Goal: Transaction & Acquisition: Book appointment/travel/reservation

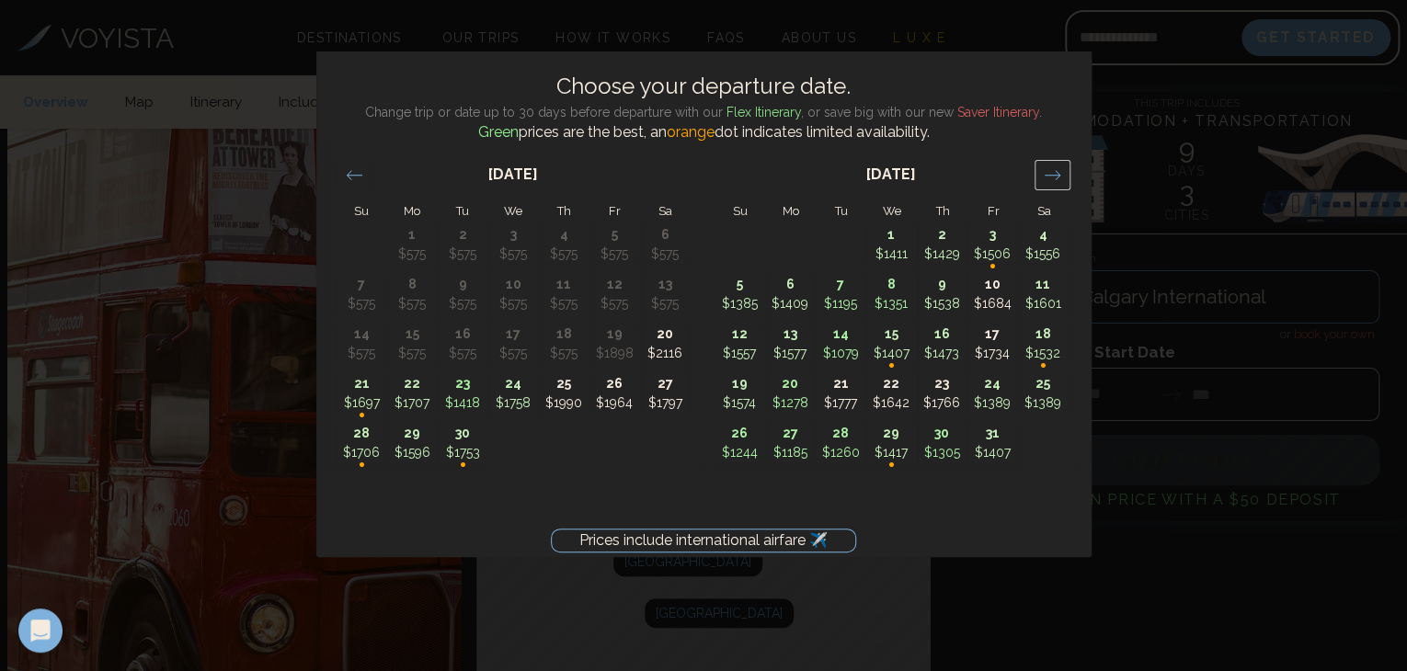
click at [1051, 172] on icon "Move forward to switch to the next month." at bounding box center [1052, 174] width 17 height 17
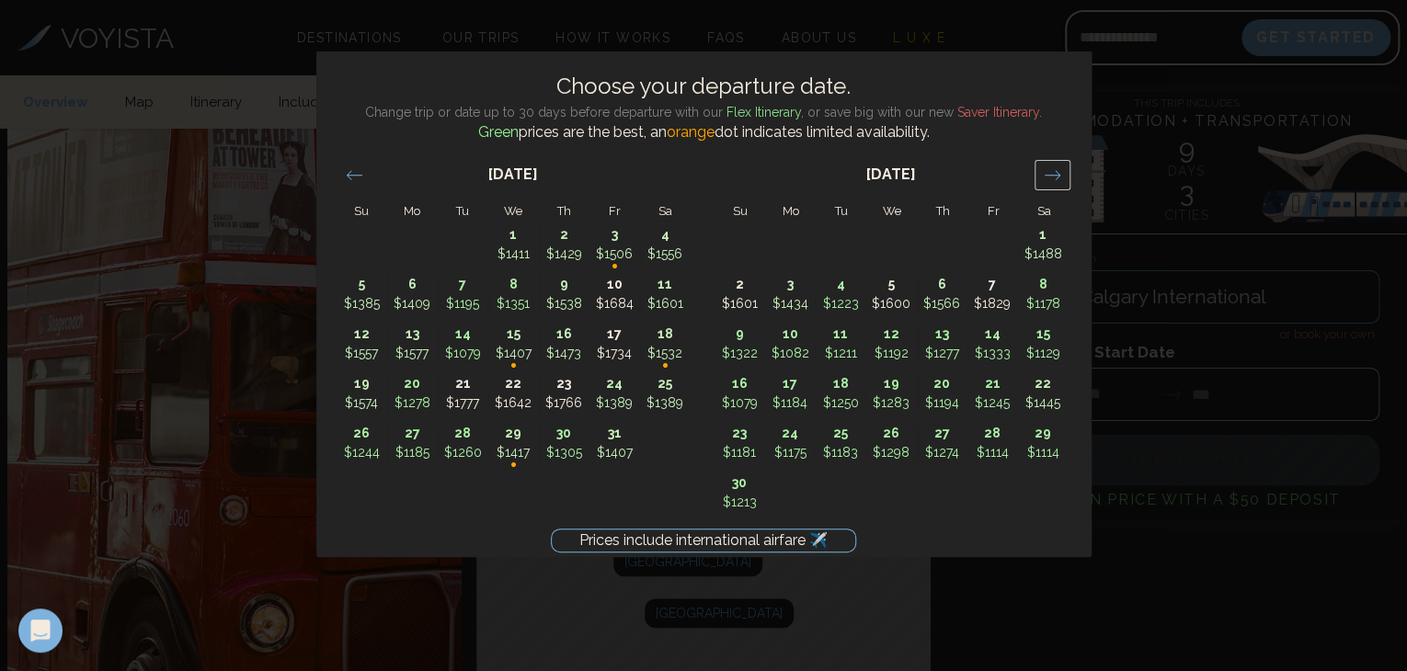
click at [1051, 172] on icon "Move forward to switch to the next month." at bounding box center [1052, 174] width 17 height 17
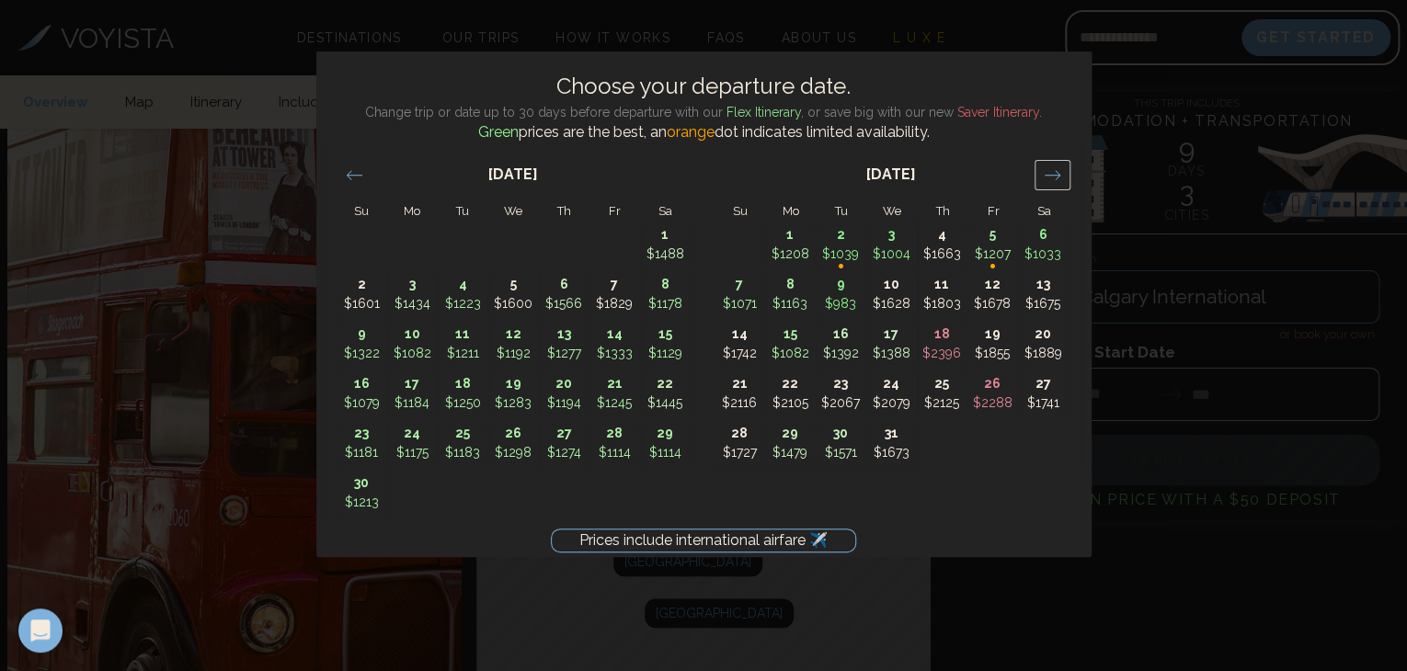
click at [1051, 172] on icon "Move forward to switch to the next month." at bounding box center [1052, 174] width 17 height 17
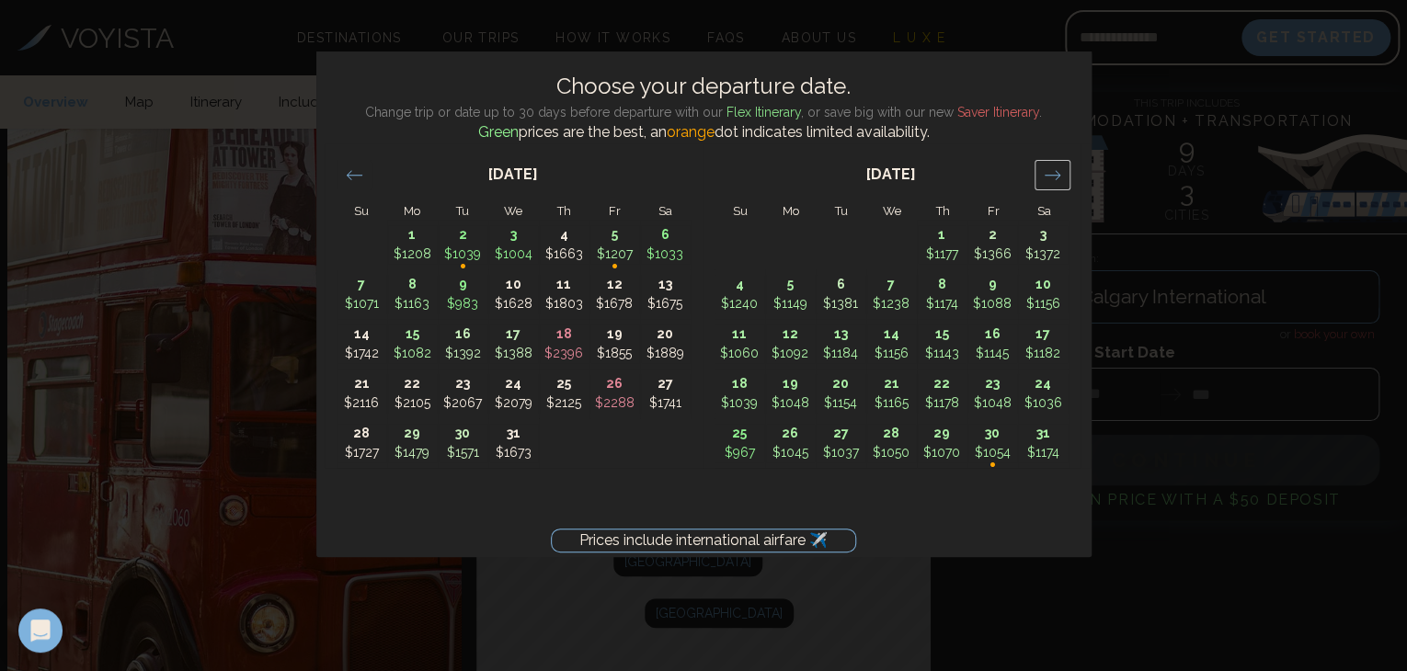
click at [1051, 172] on icon "Move forward to switch to the next month." at bounding box center [1052, 174] width 17 height 17
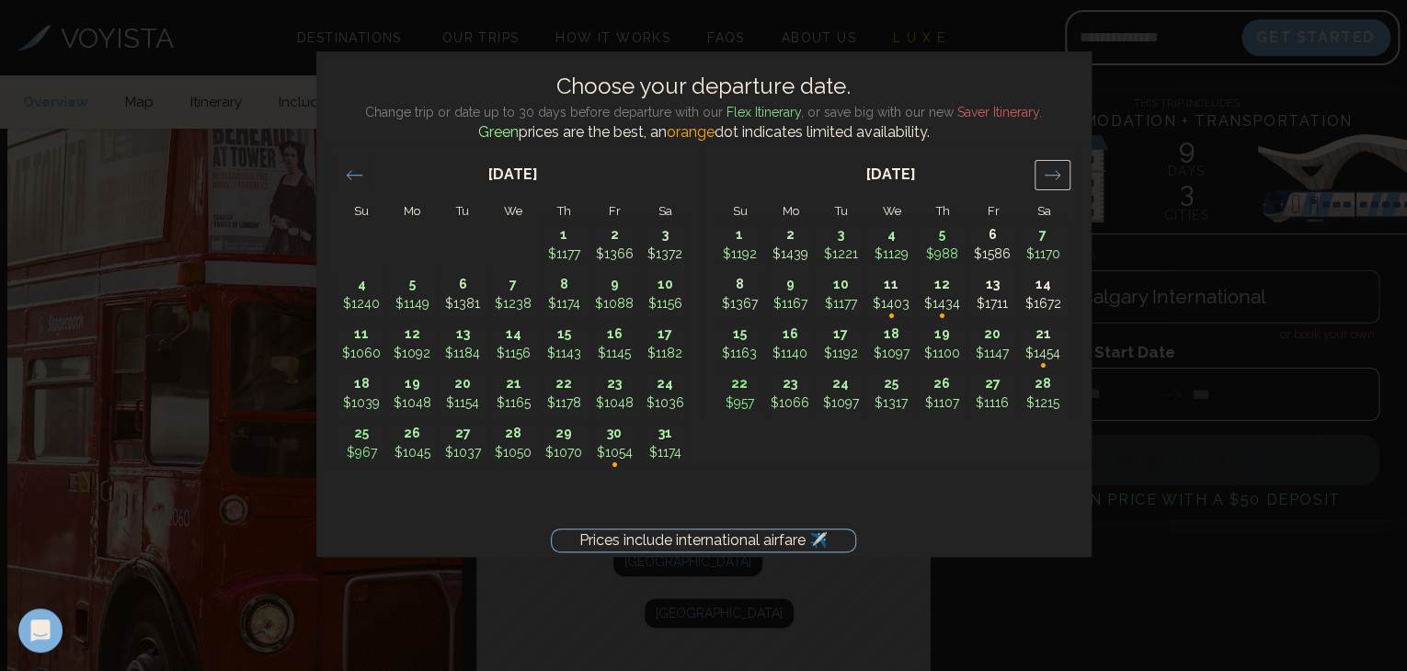
click at [1051, 172] on icon "Move forward to switch to the next month." at bounding box center [1052, 174] width 17 height 17
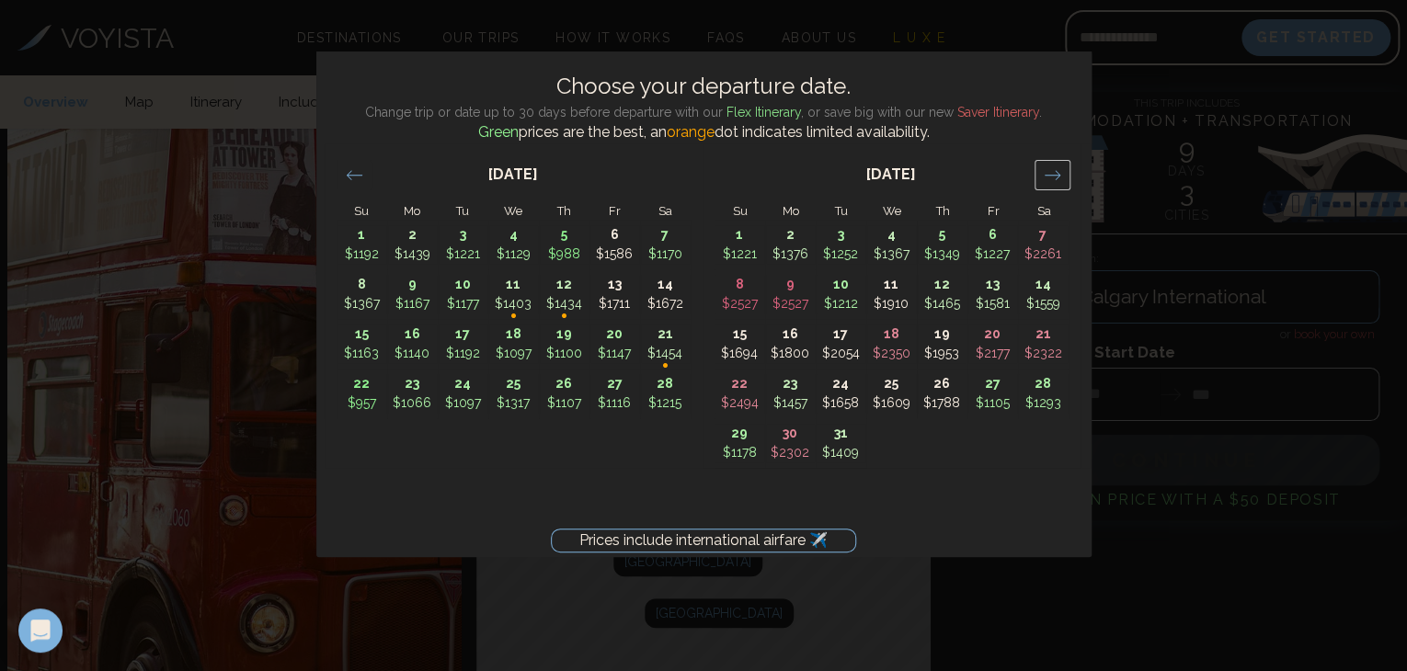
click at [1051, 172] on icon "Move forward to switch to the next month." at bounding box center [1052, 174] width 17 height 17
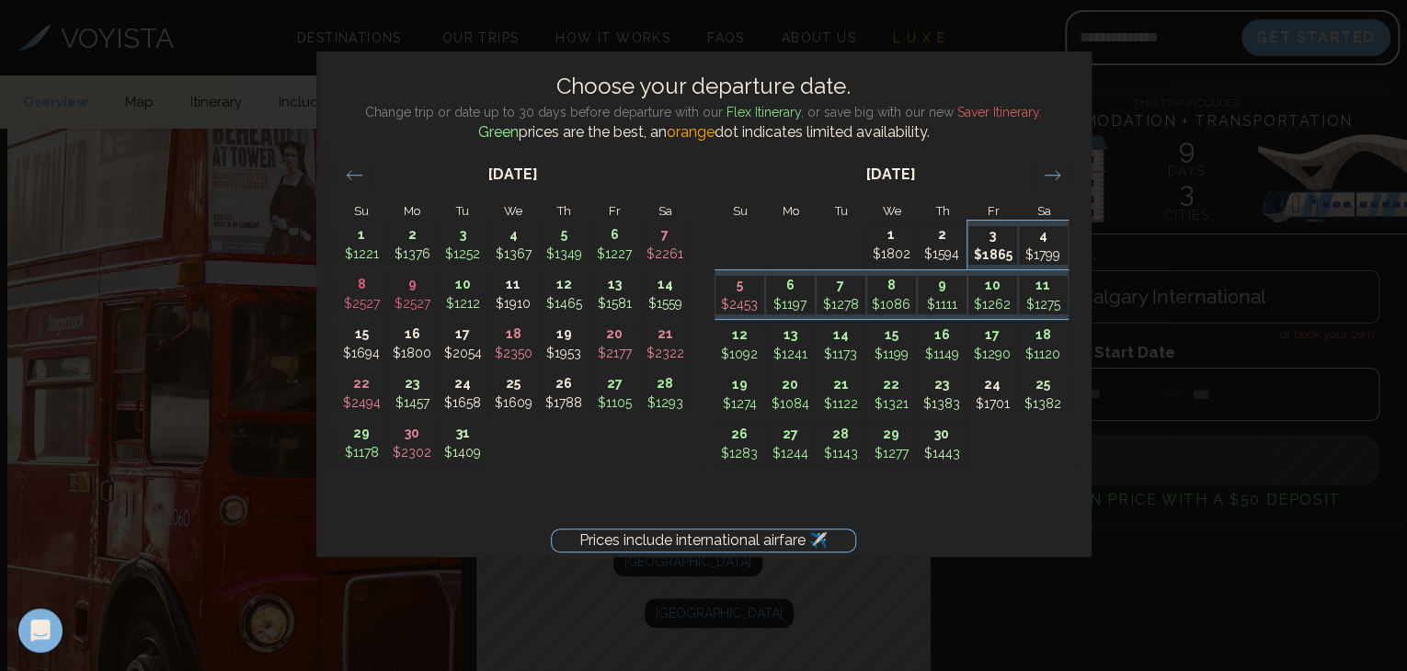
click at [995, 242] on p "3" at bounding box center [992, 235] width 49 height 19
type input "*******"
type input "********"
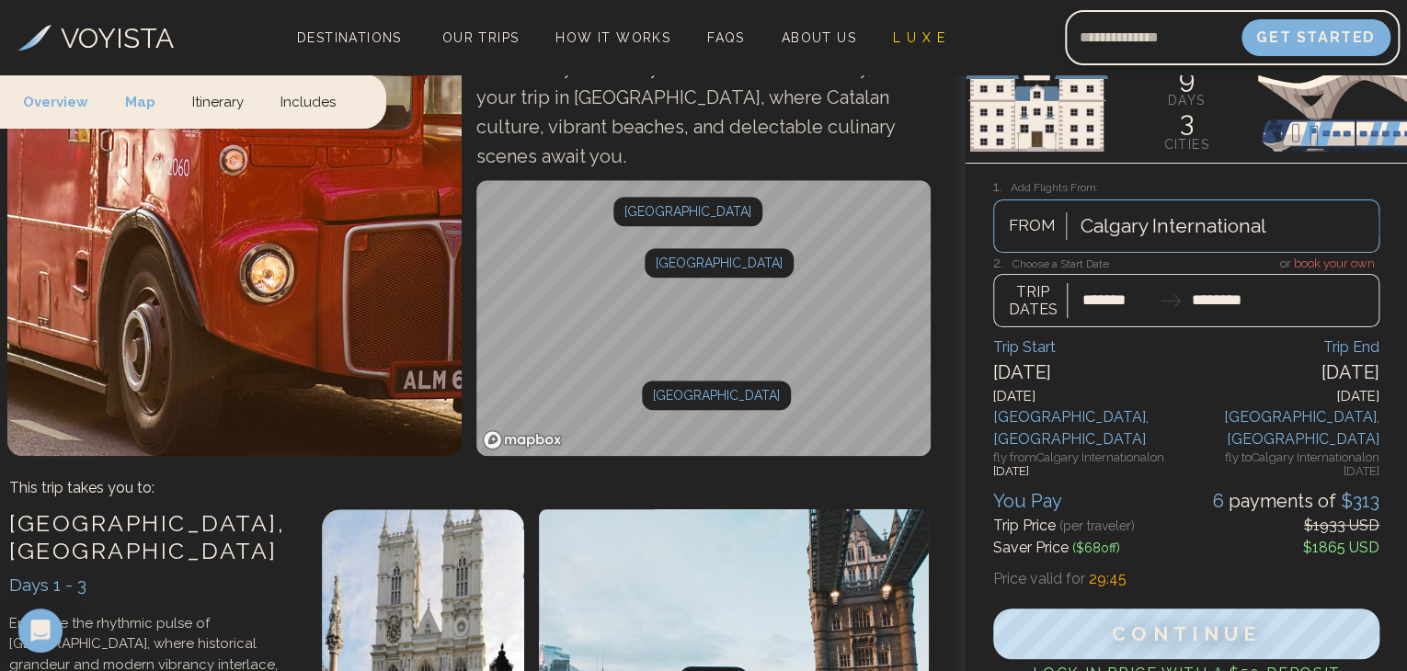
scroll to position [522, 0]
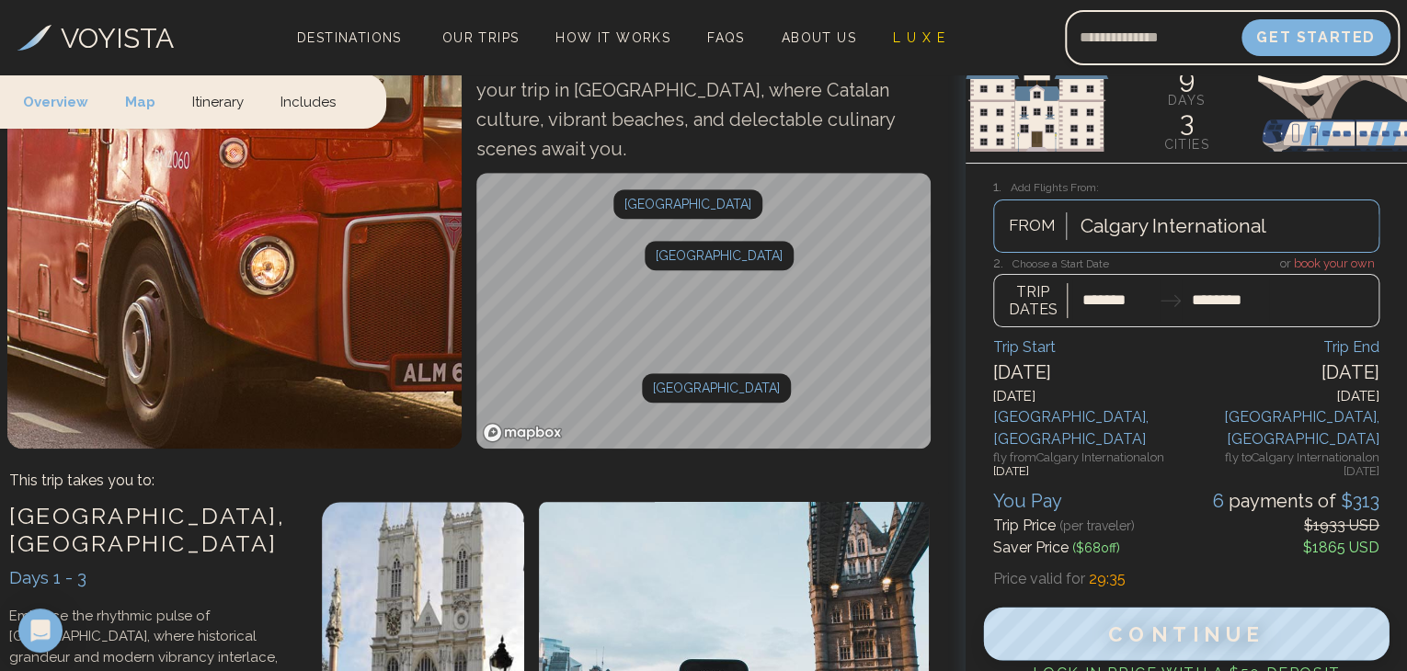
click at [1202, 623] on span "Continue" at bounding box center [1186, 635] width 157 height 24
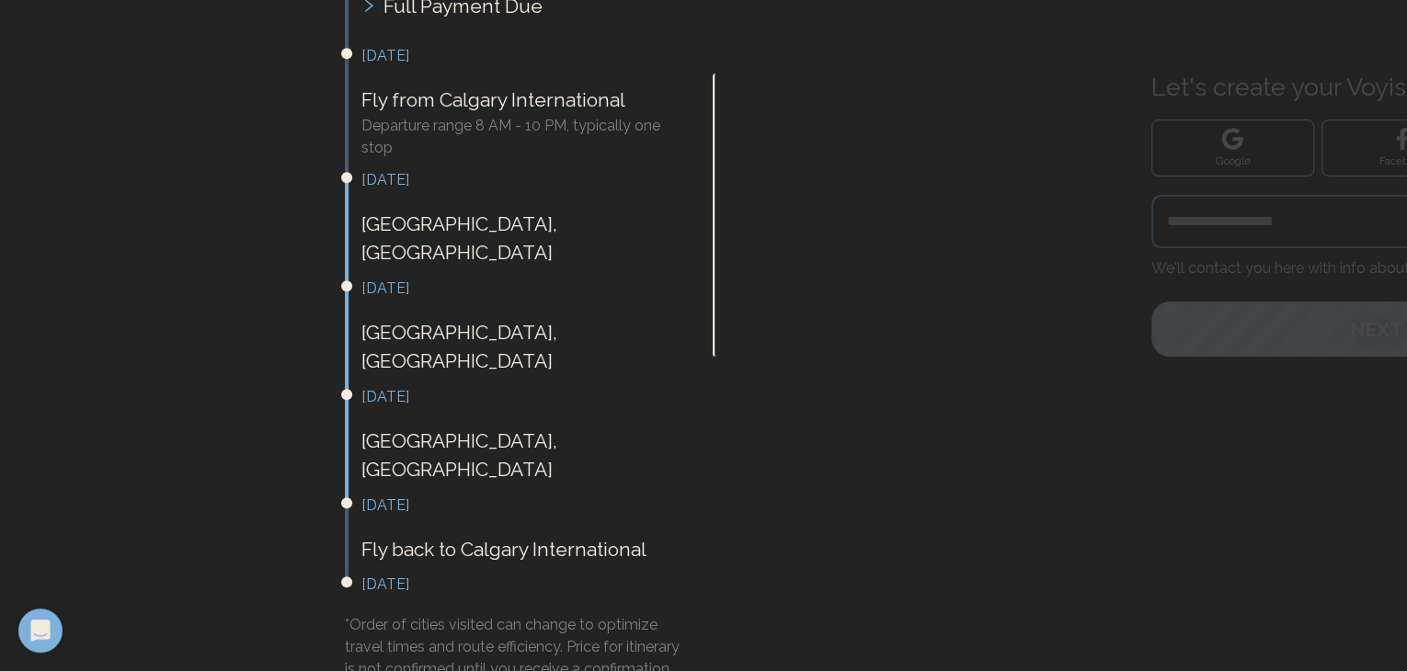
scroll to position [560, 0]
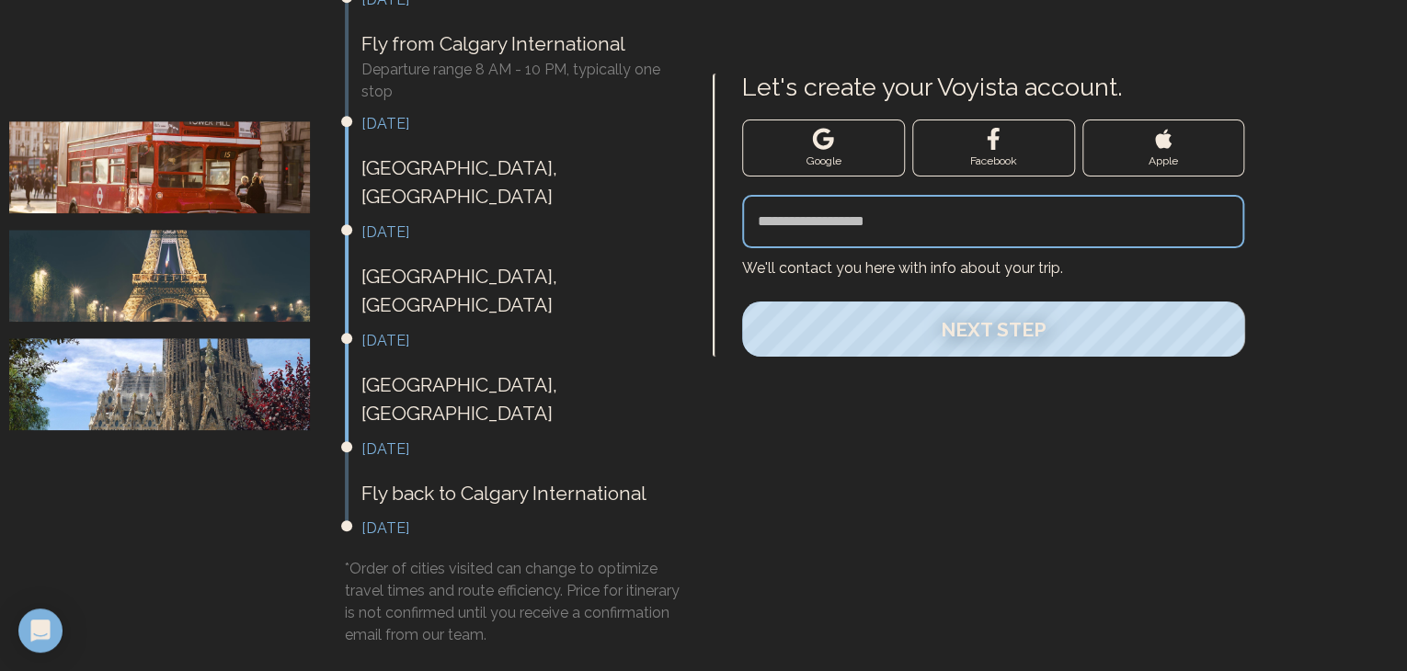
click at [966, 590] on div "Let's create your Voyista account. Google Facebook Apple We'll contact you here…" at bounding box center [1054, 155] width 703 height 1175
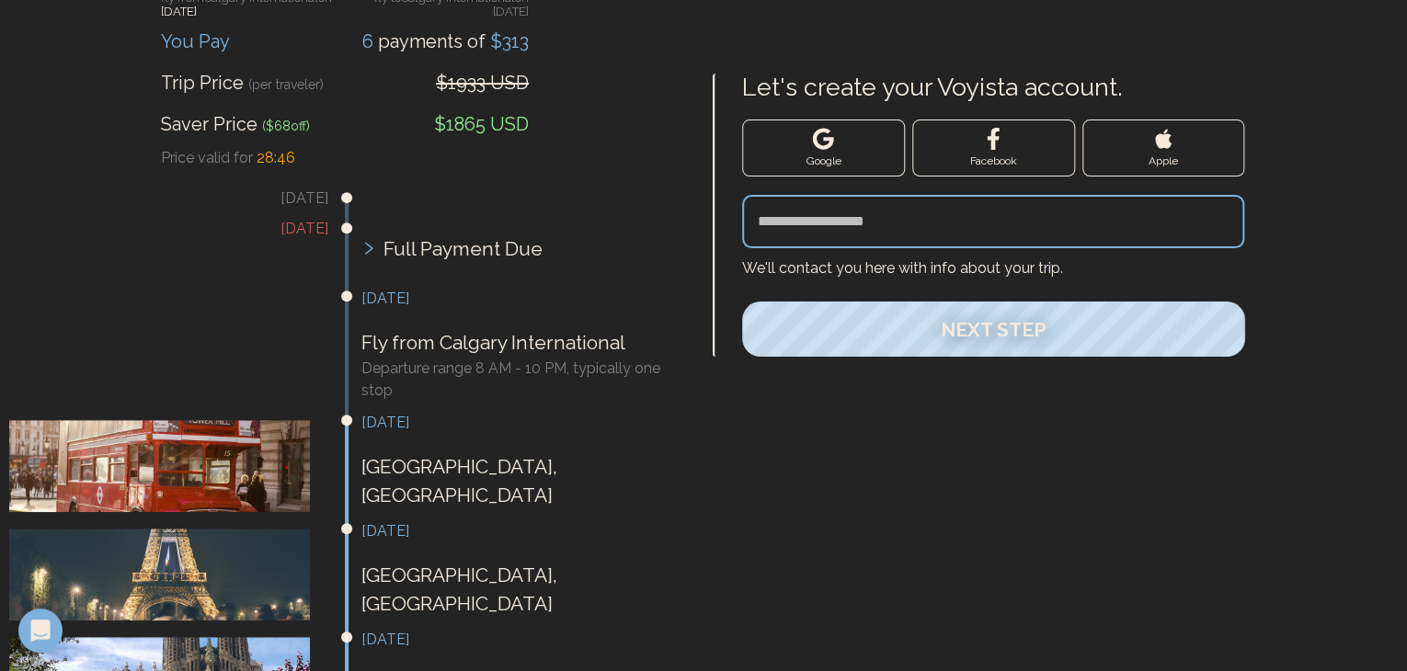
scroll to position [262, 0]
click at [614, 189] on div at bounding box center [520, 208] width 319 height 39
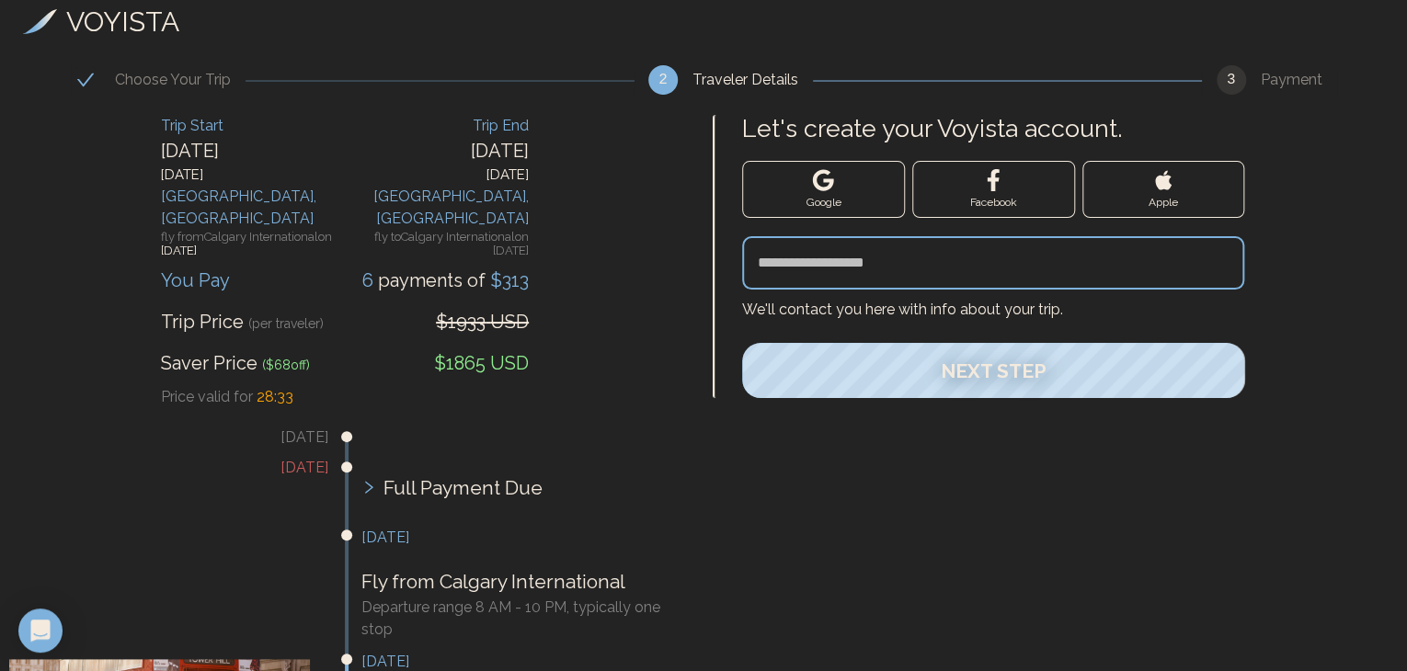
scroll to position [0, 0]
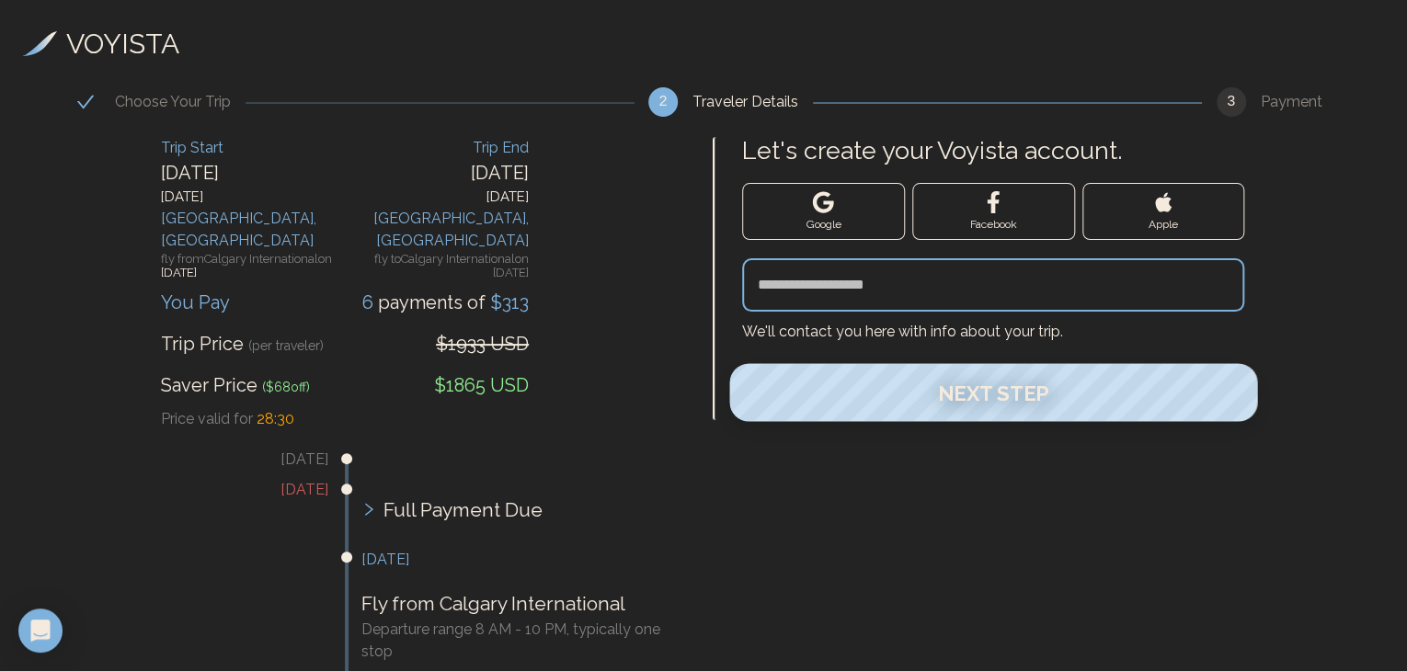
click at [977, 381] on span "Next Step" at bounding box center [993, 393] width 111 height 24
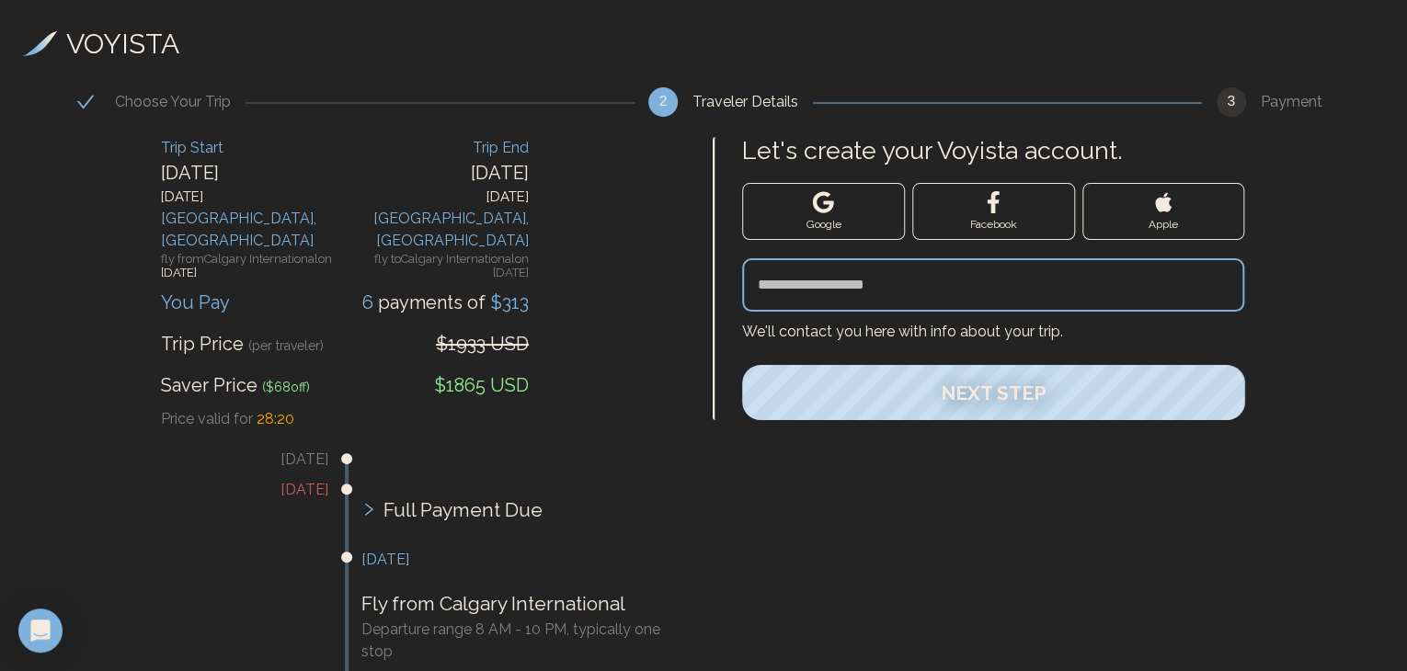
click at [760, 280] on input "Let's create your Voyista account." at bounding box center [993, 284] width 502 height 53
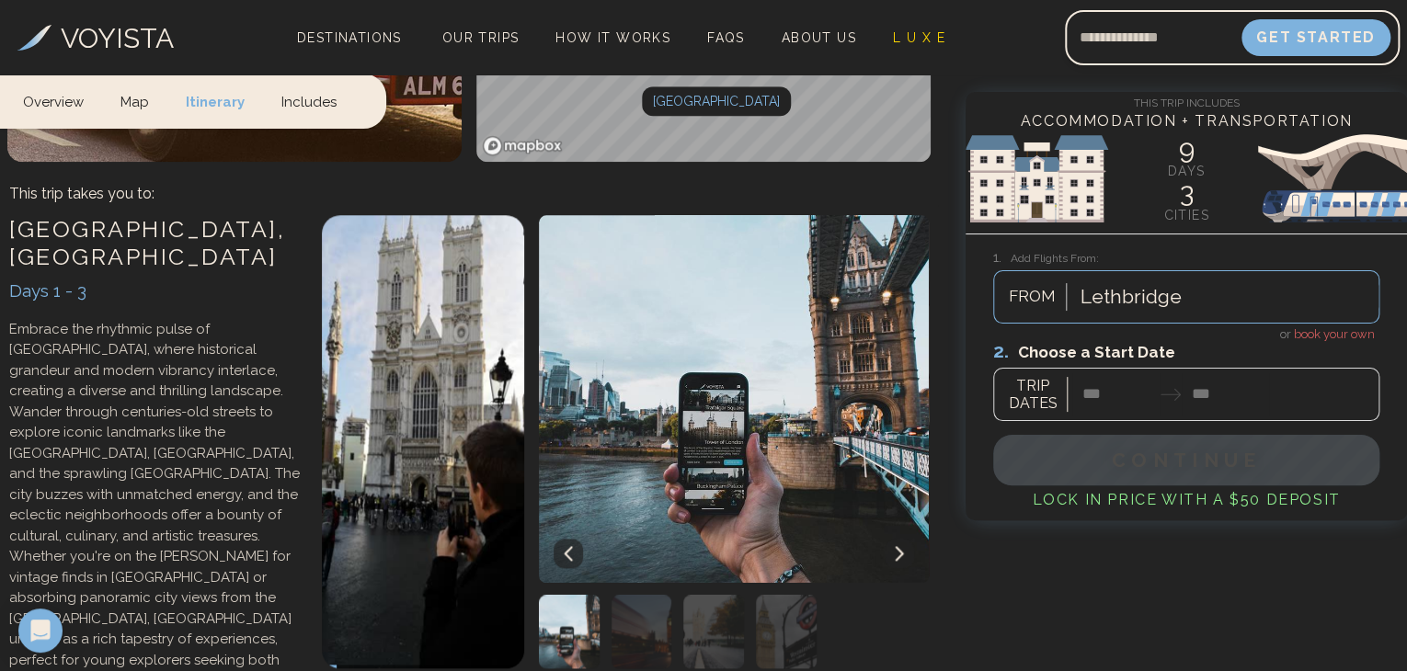
scroll to position [809, 0]
click at [600, 428] on img at bounding box center [726, 399] width 405 height 368
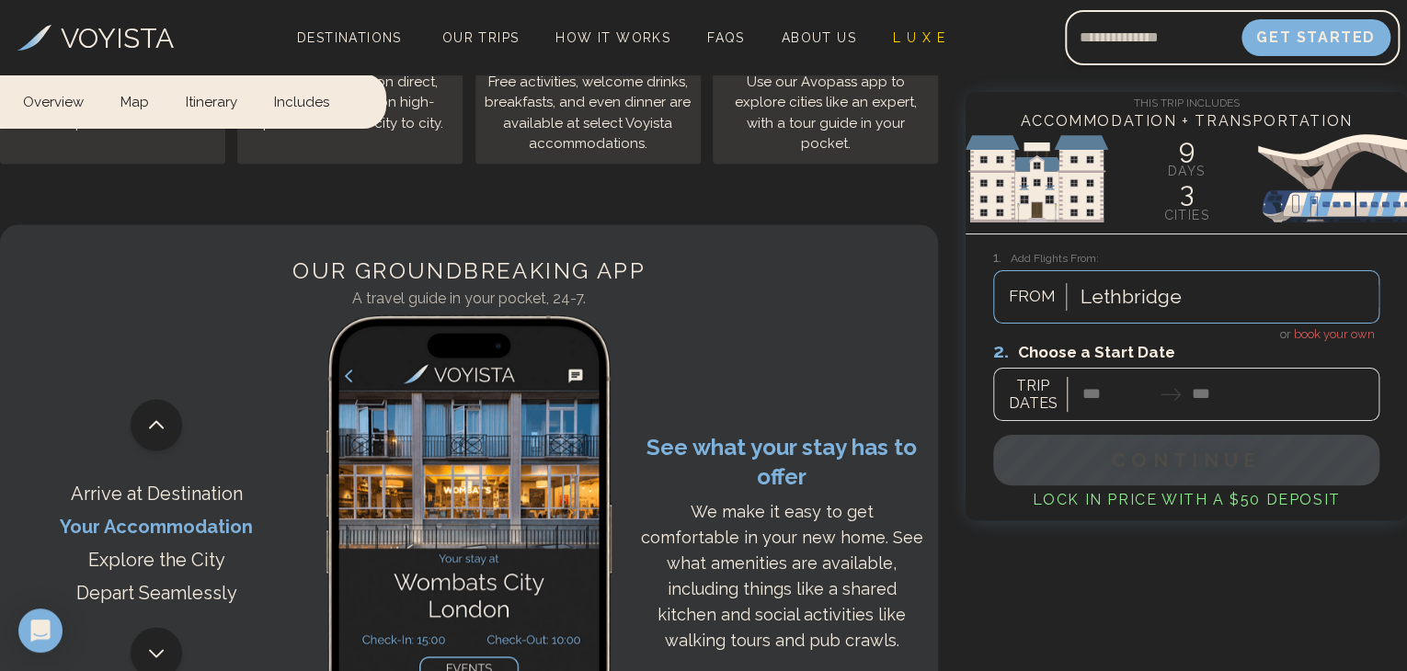
scroll to position [5073, 0]
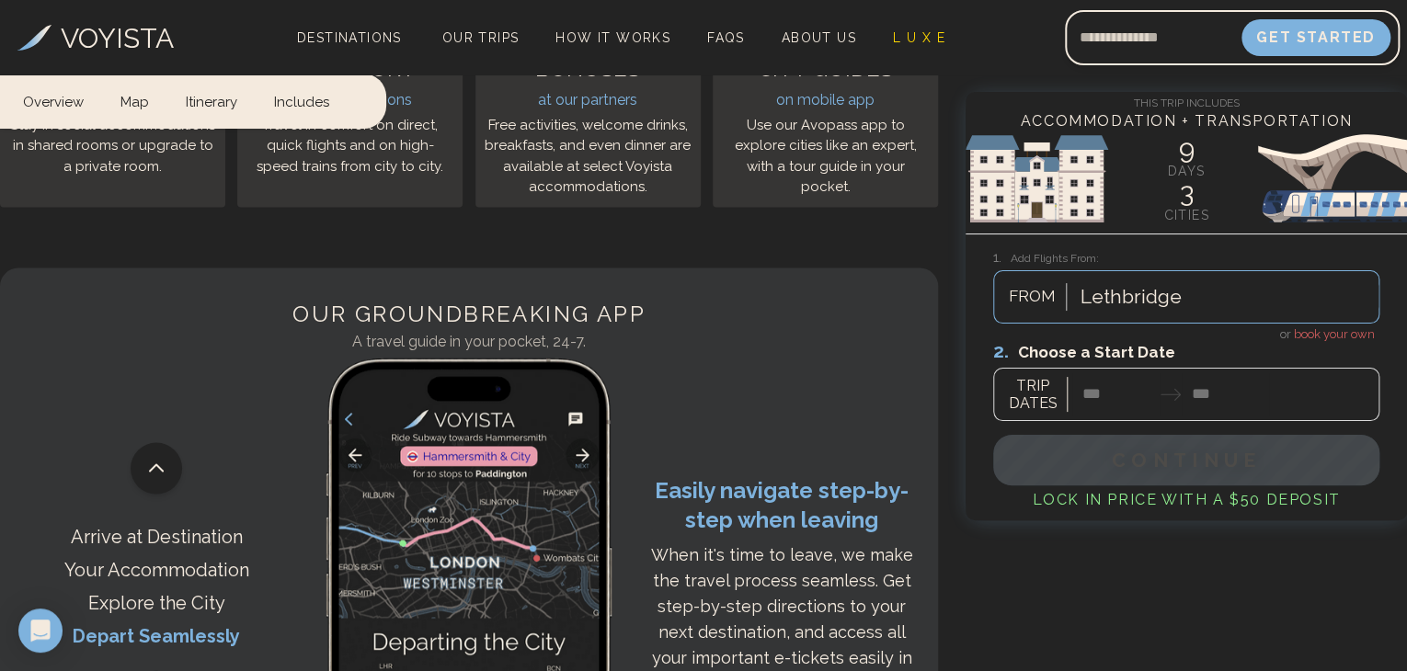
click at [637, 458] on div "Arrive at Destination Your Accommodation Explore the City Depart Seamlessly Eas…" at bounding box center [469, 582] width 938 height 460
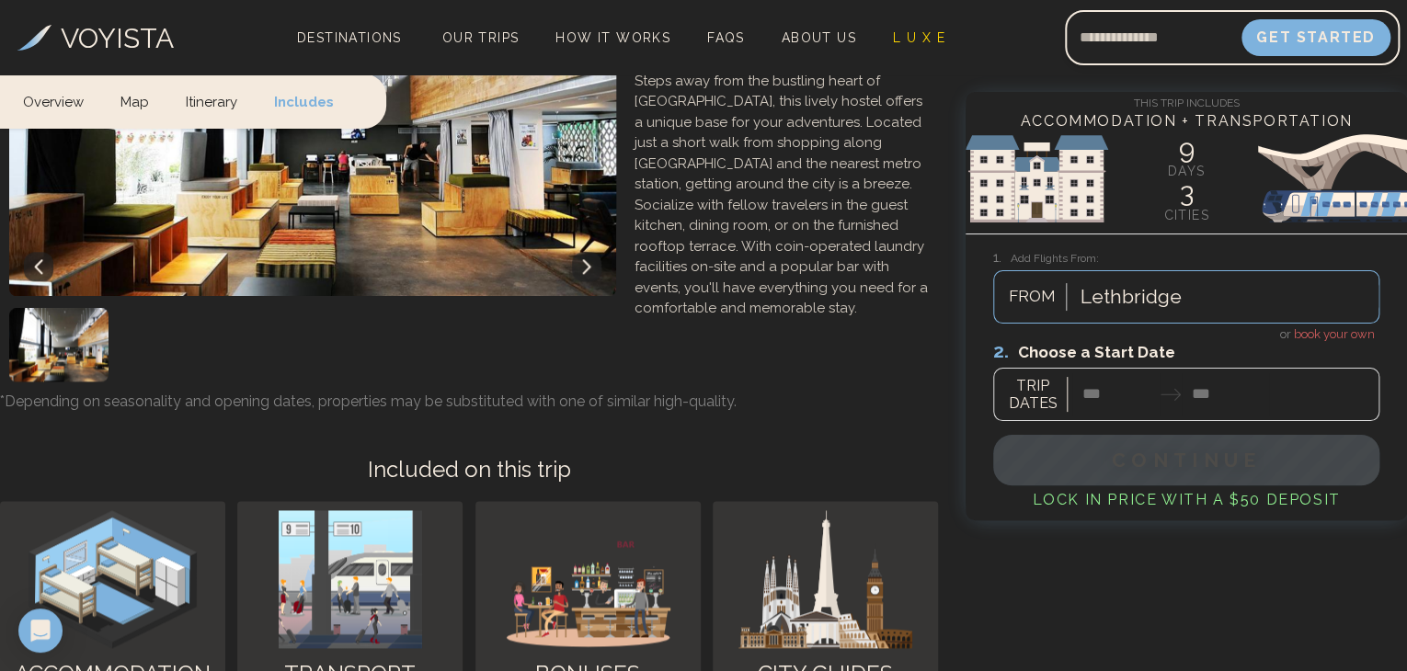
scroll to position [4469, 0]
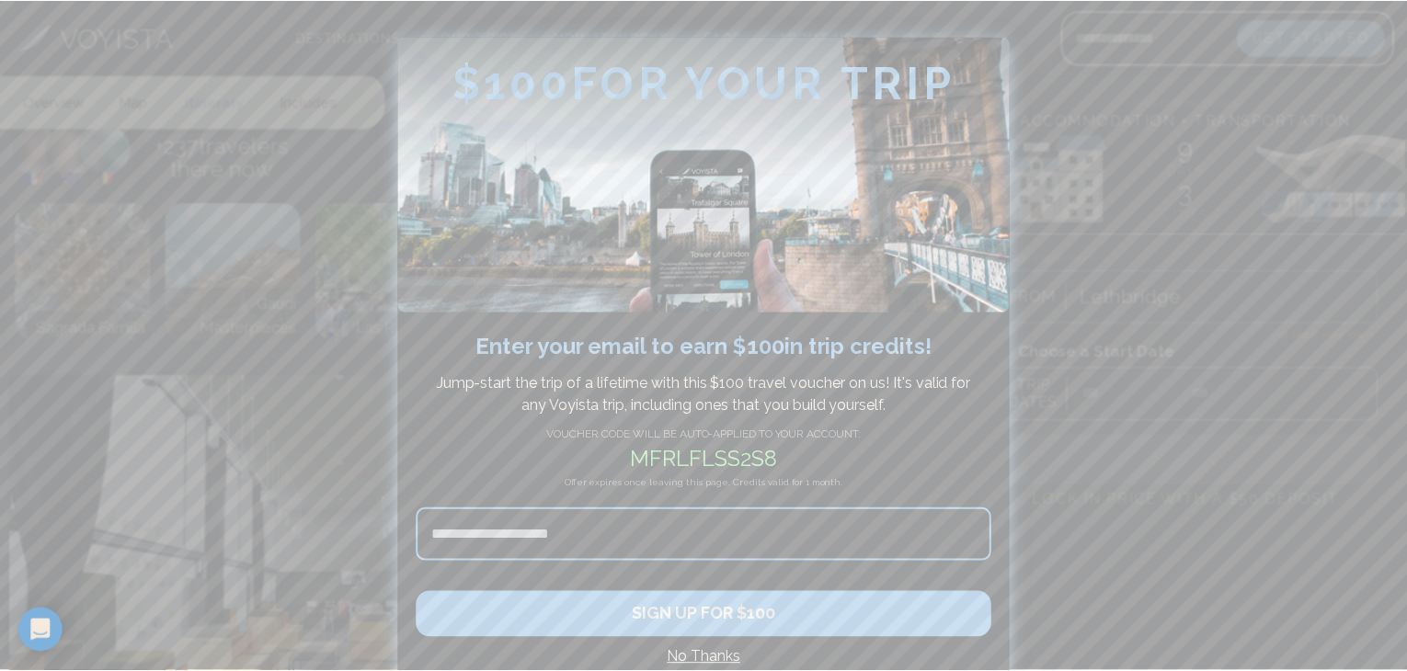
scroll to position [16, 0]
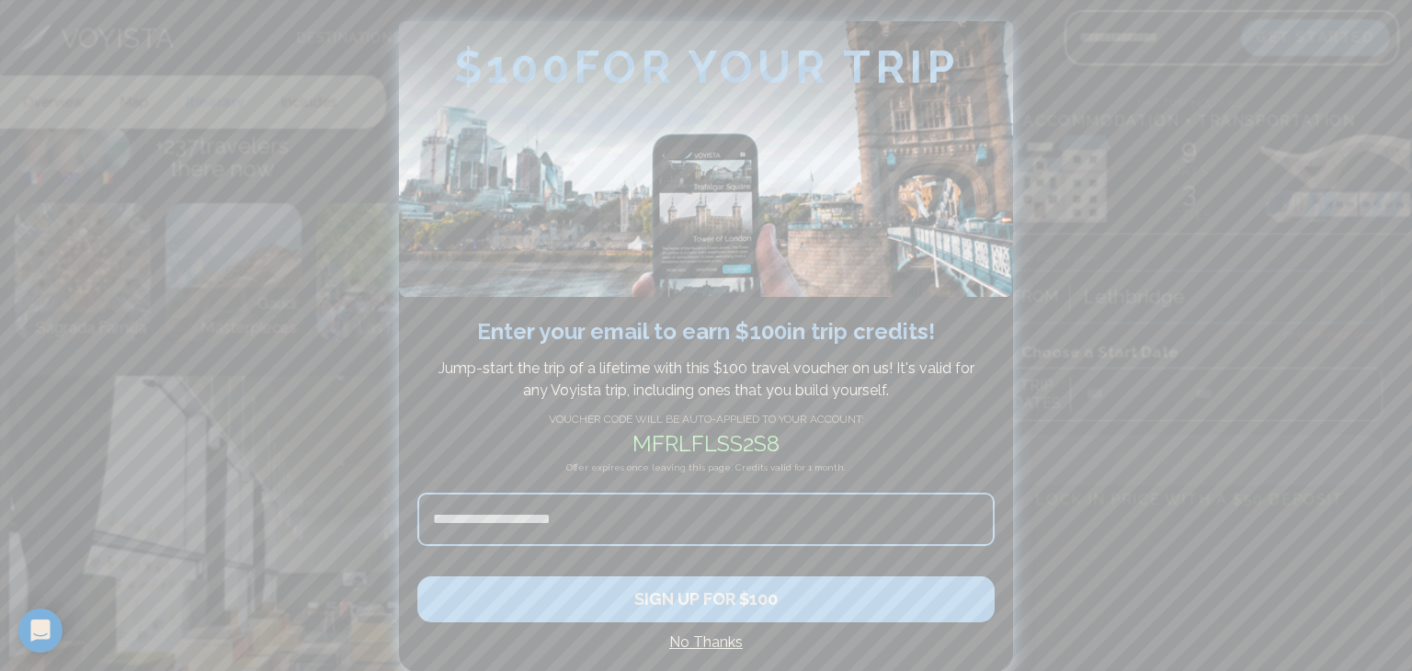
click at [695, 638] on h4 "No Thanks" at bounding box center [705, 643] width 577 height 22
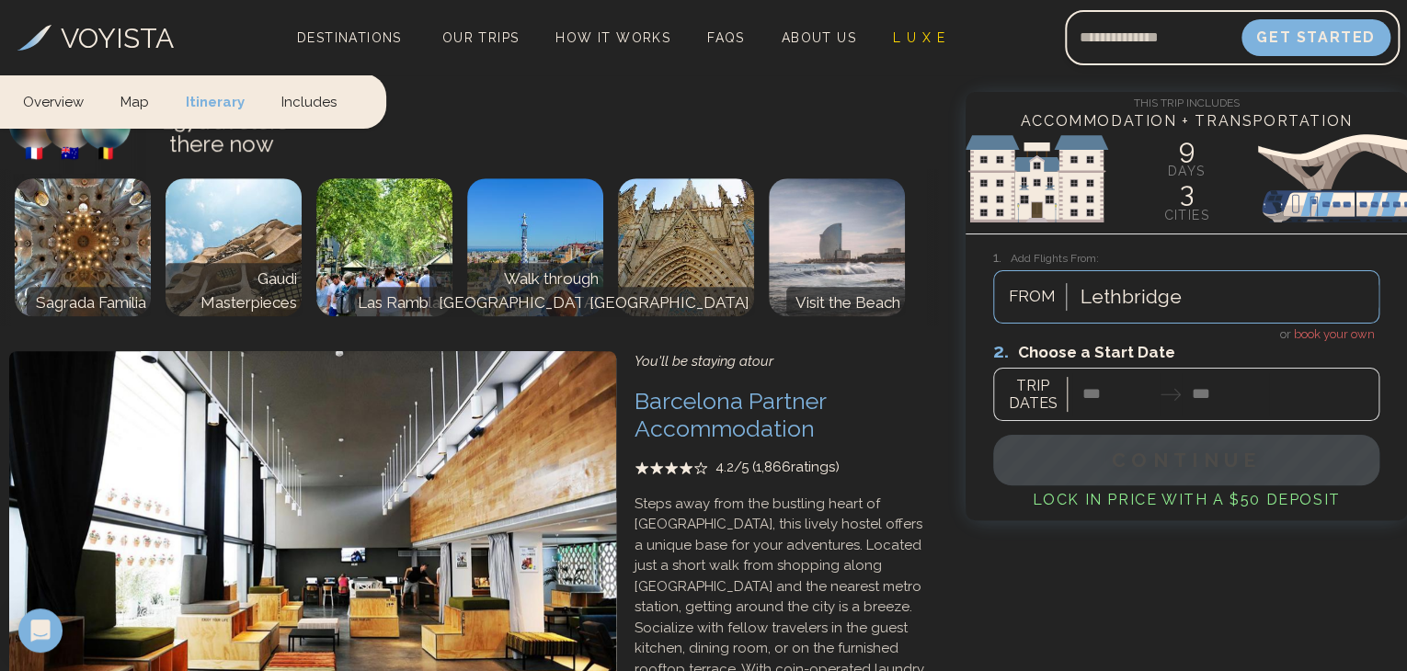
scroll to position [4043, 0]
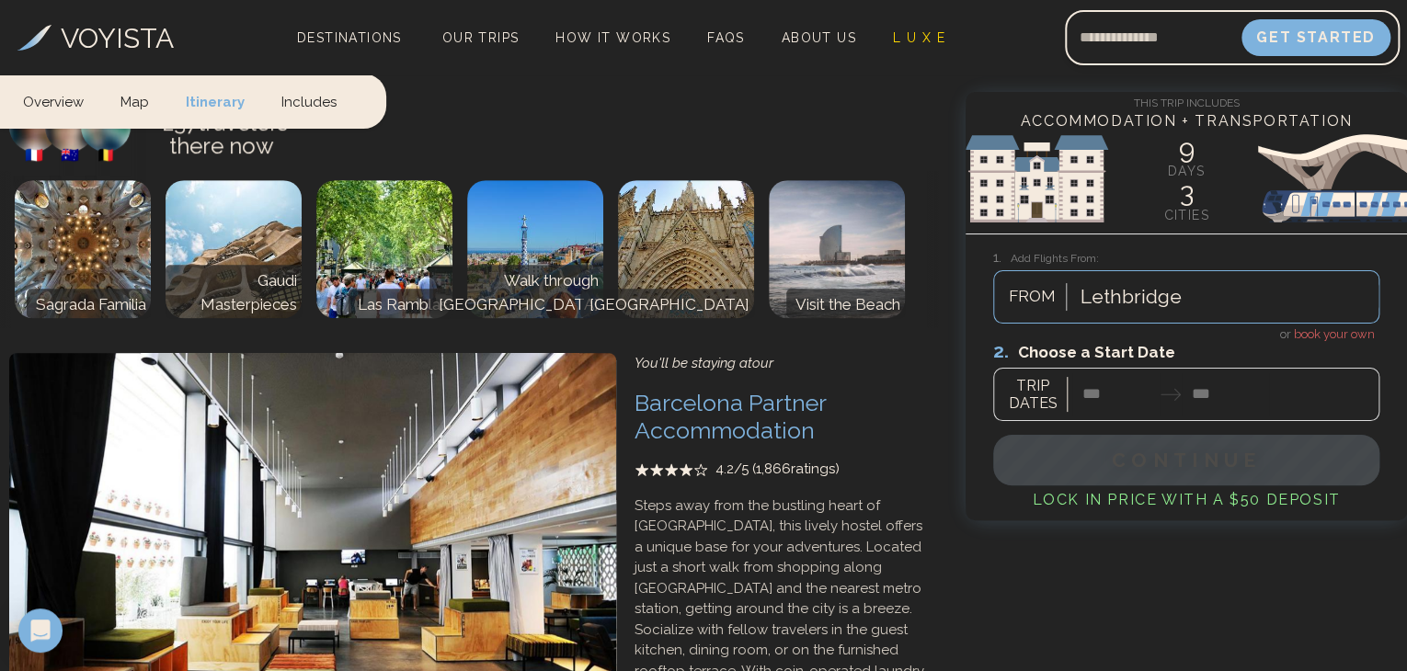
click at [1136, 288] on div at bounding box center [1130, 296] width 101 height 33
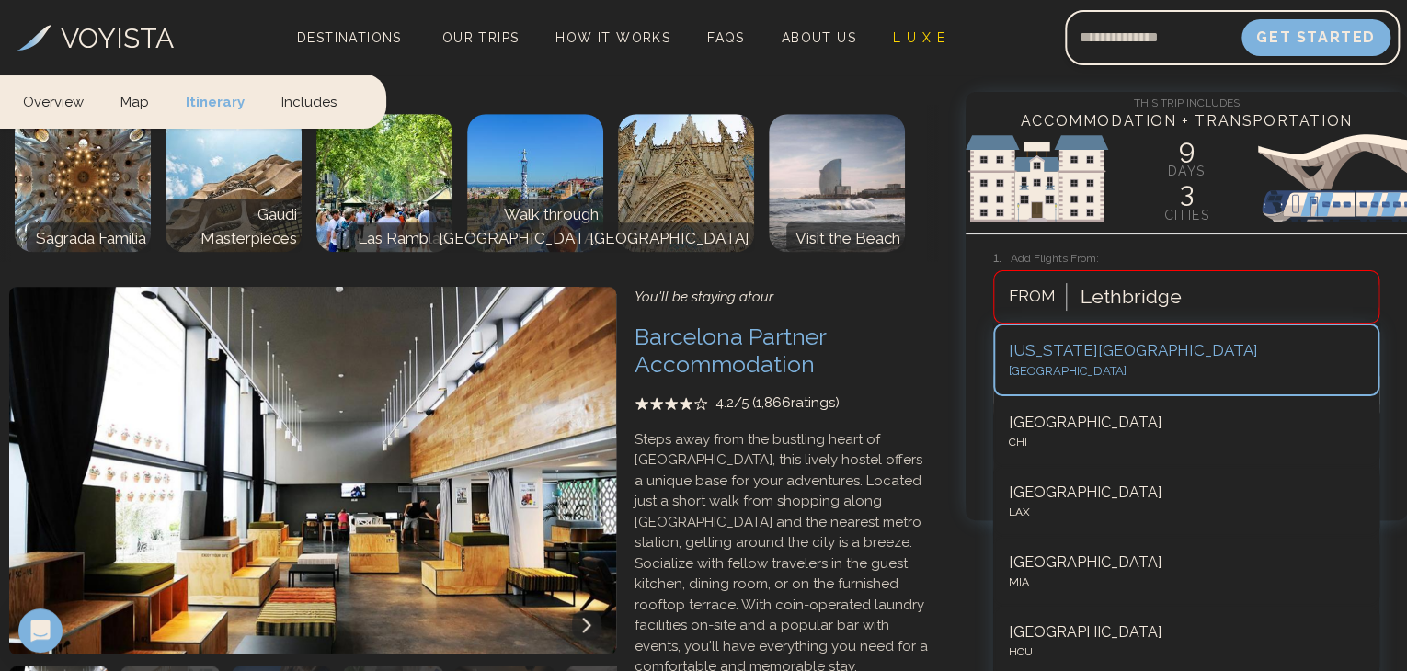
scroll to position [4119, 0]
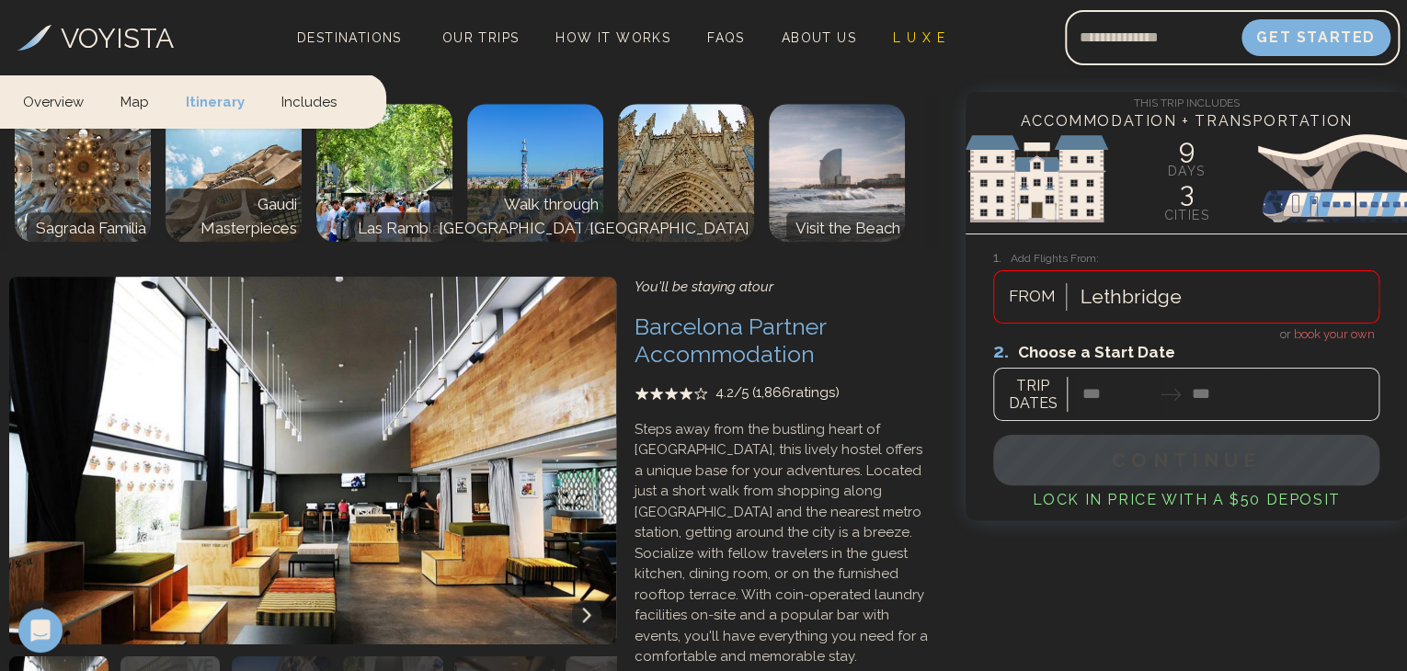
click at [1136, 288] on div at bounding box center [1130, 296] width 101 height 33
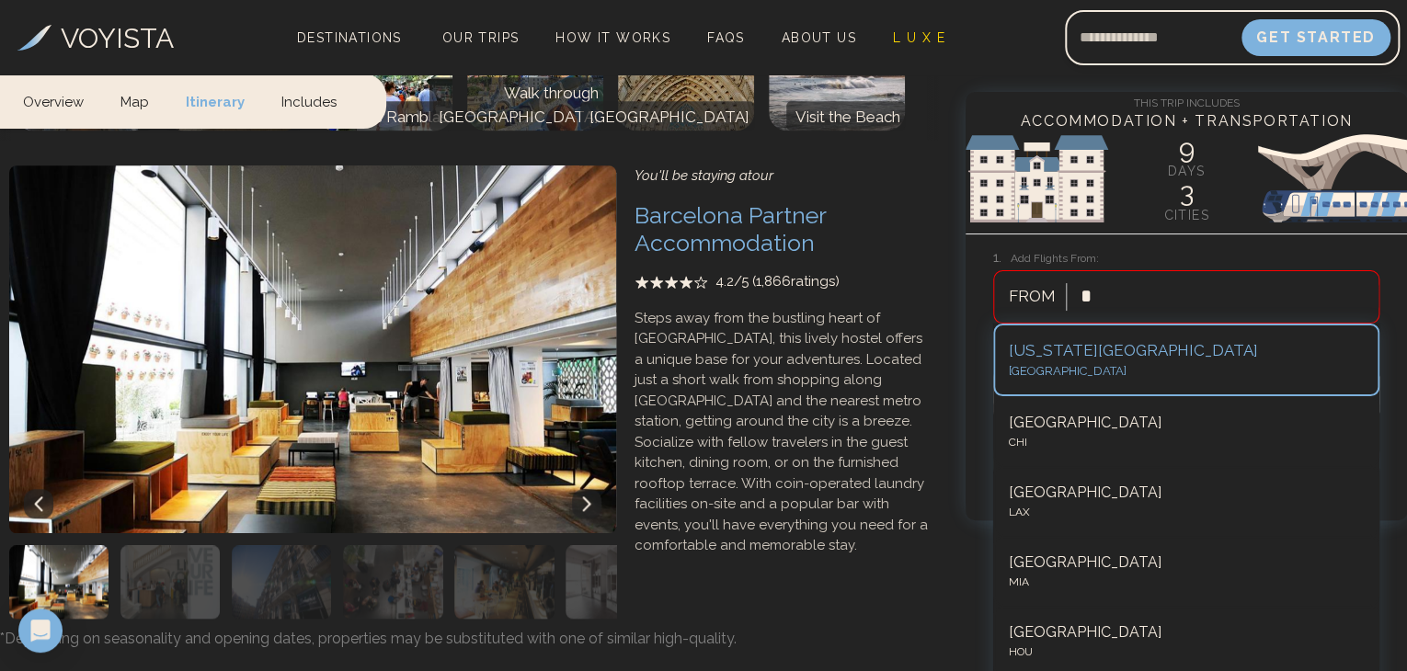
scroll to position [4241, 0]
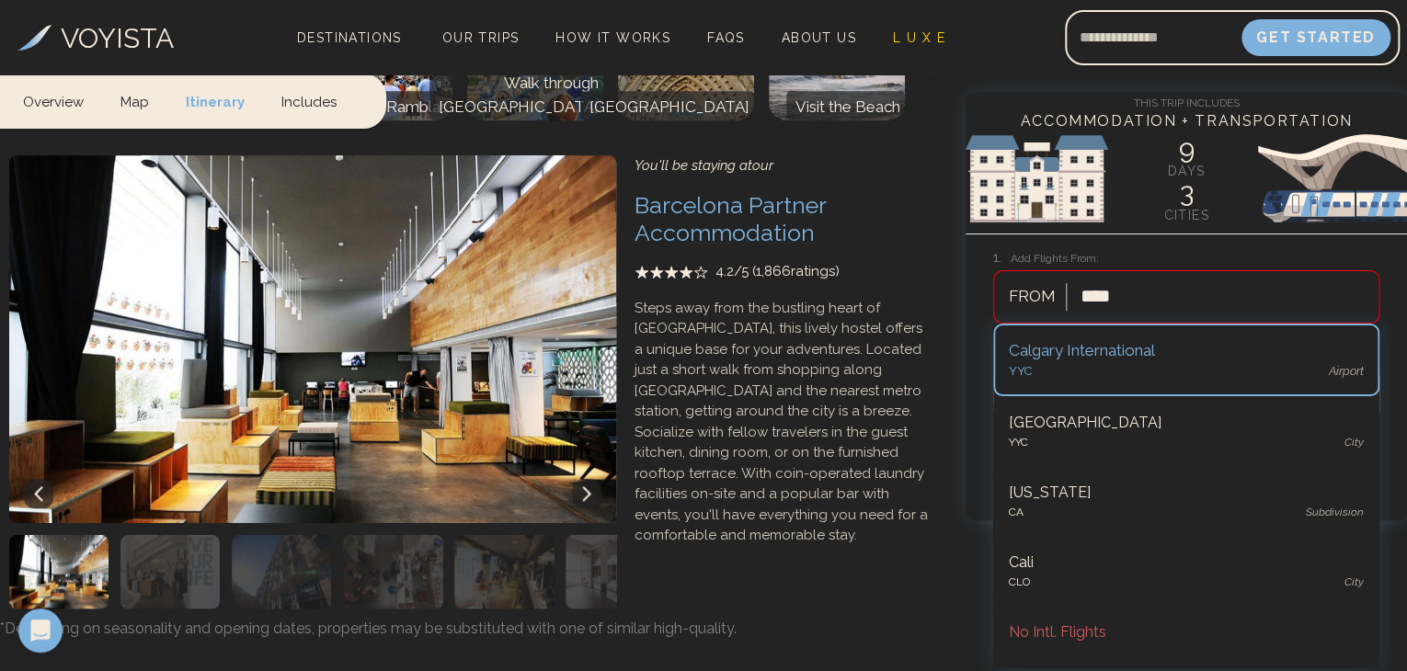
type input "****"
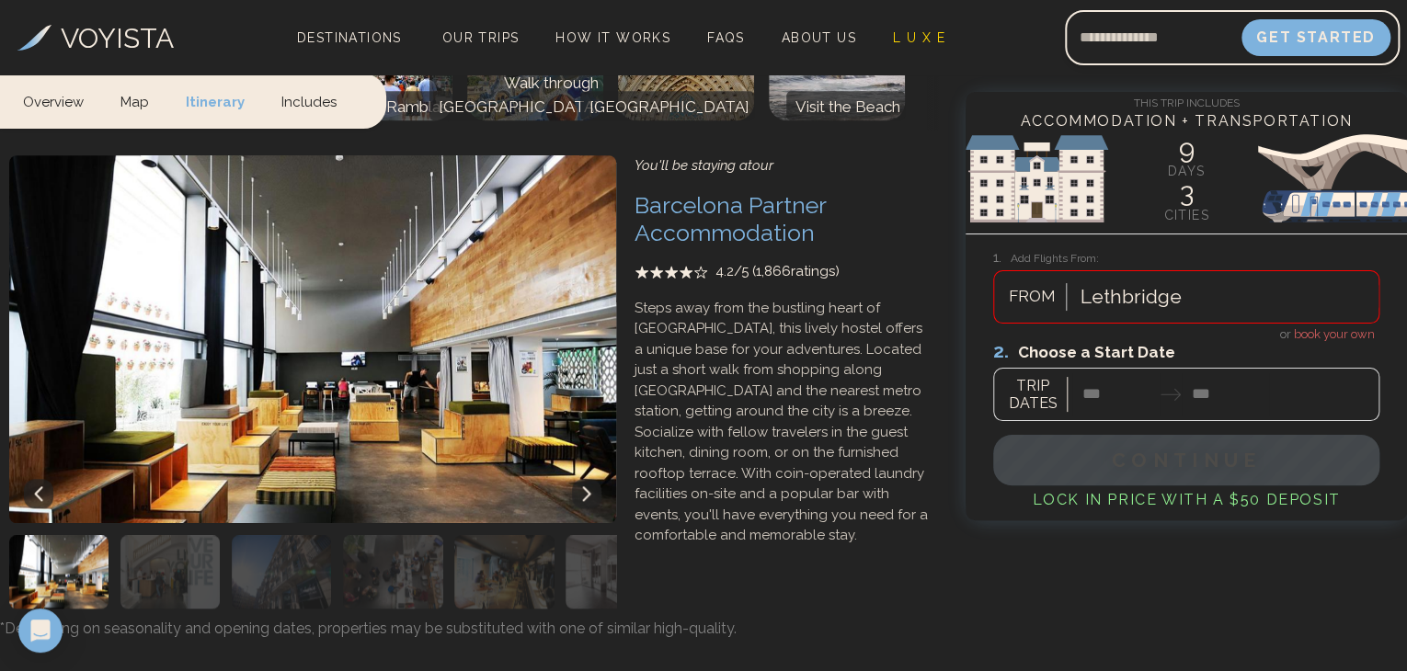
click at [1172, 306] on div at bounding box center [1130, 296] width 101 height 33
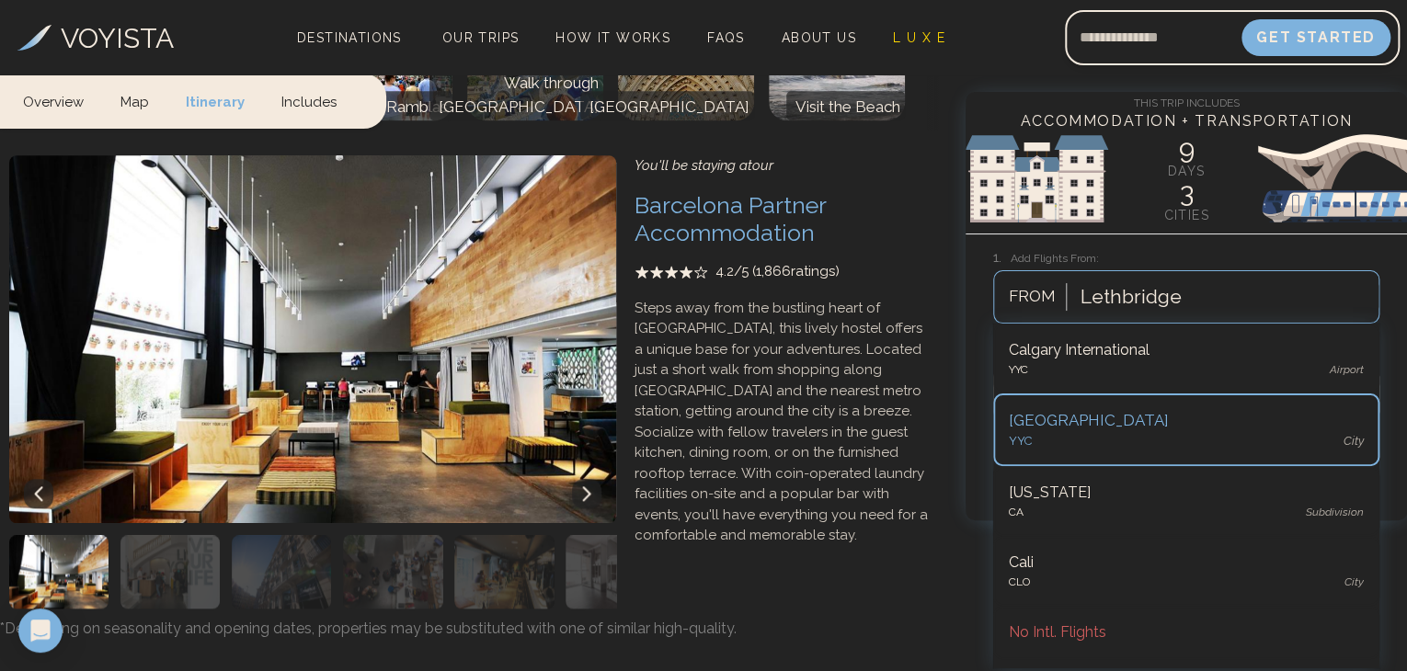
click at [1048, 442] on div "YYC city" at bounding box center [1186, 441] width 355 height 18
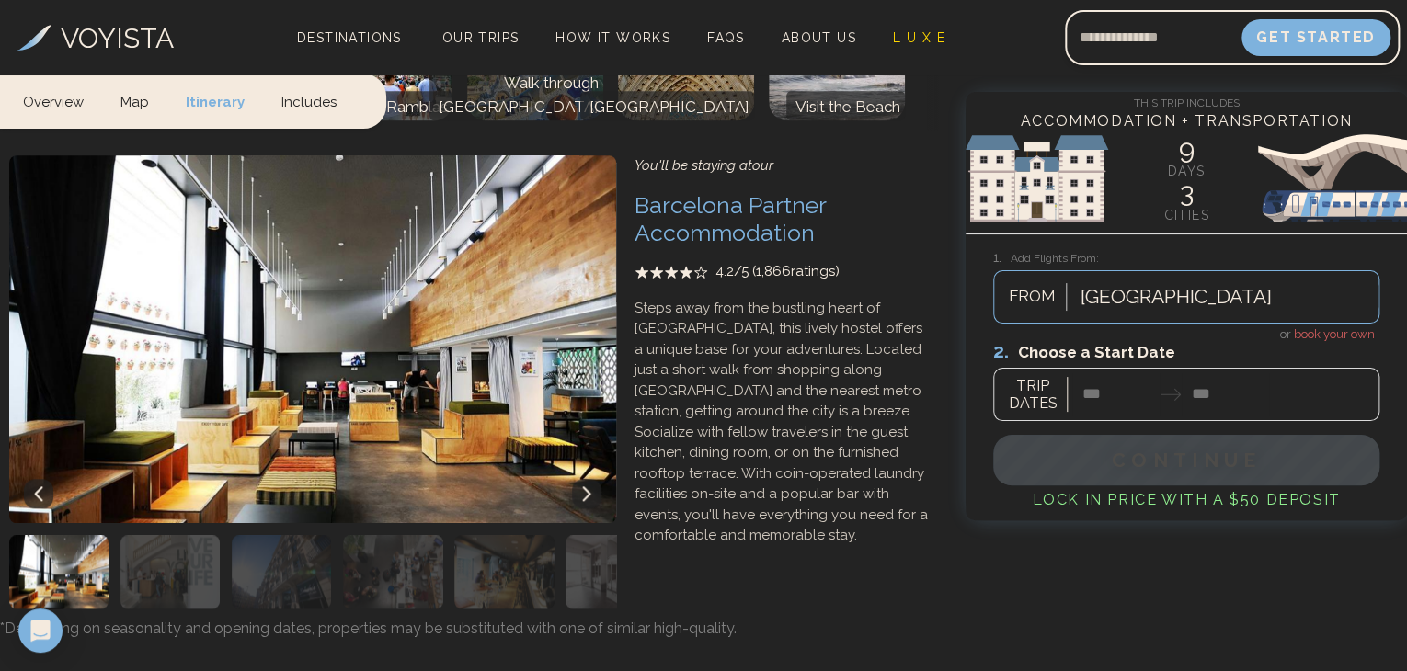
click at [1095, 390] on div at bounding box center [1186, 380] width 386 height 82
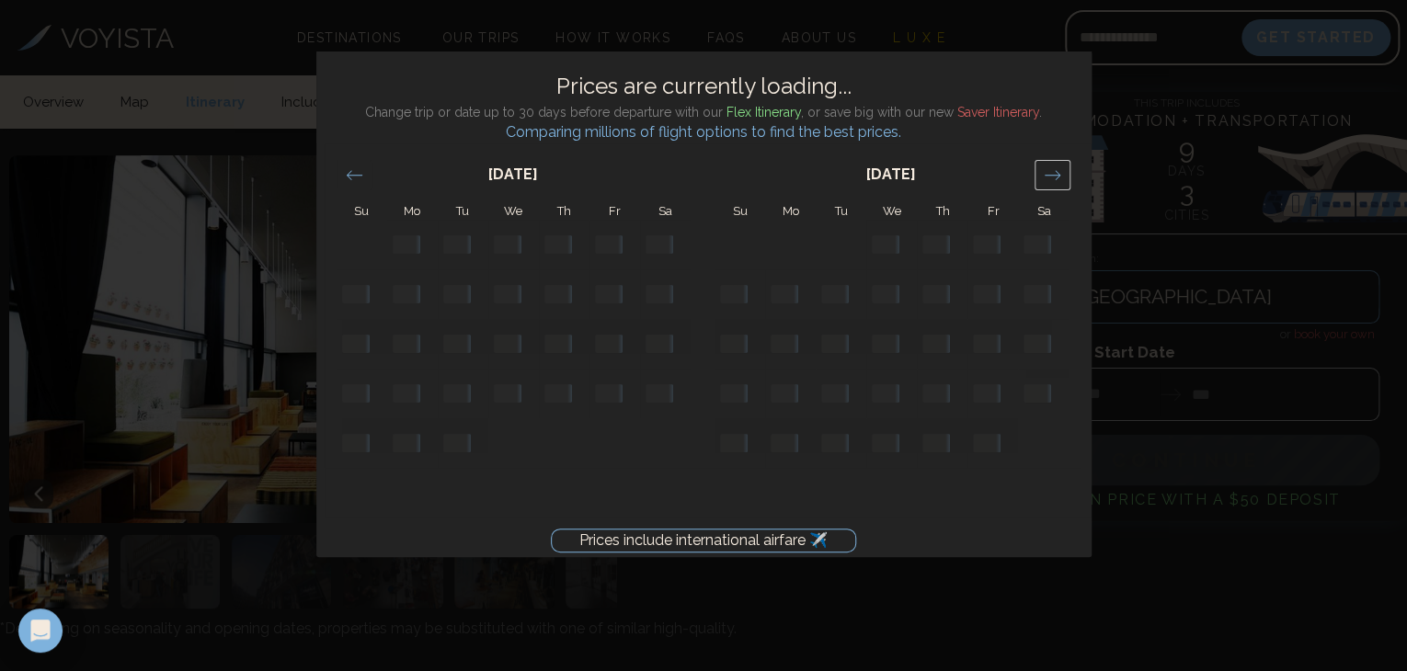
click at [1056, 163] on div "Move forward to switch to the next month." at bounding box center [1052, 175] width 36 height 30
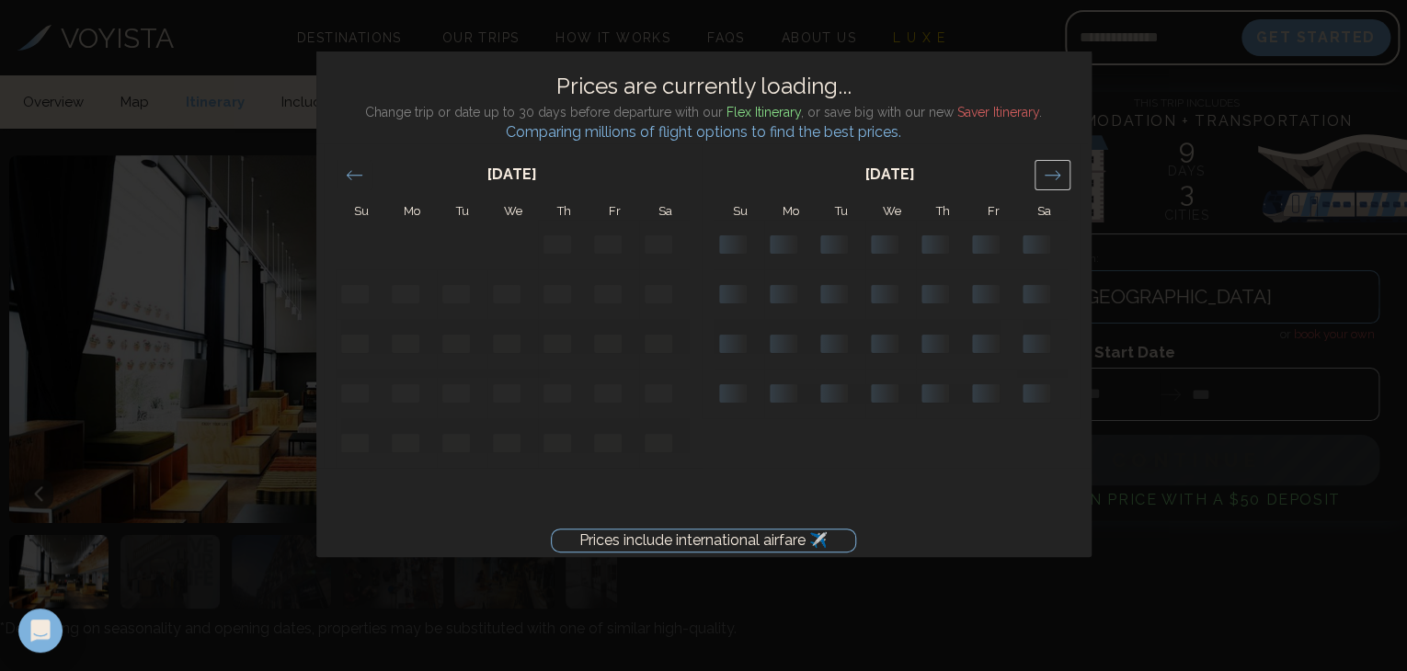
click at [1056, 163] on div "Move forward to switch to the next month." at bounding box center [1052, 175] width 36 height 30
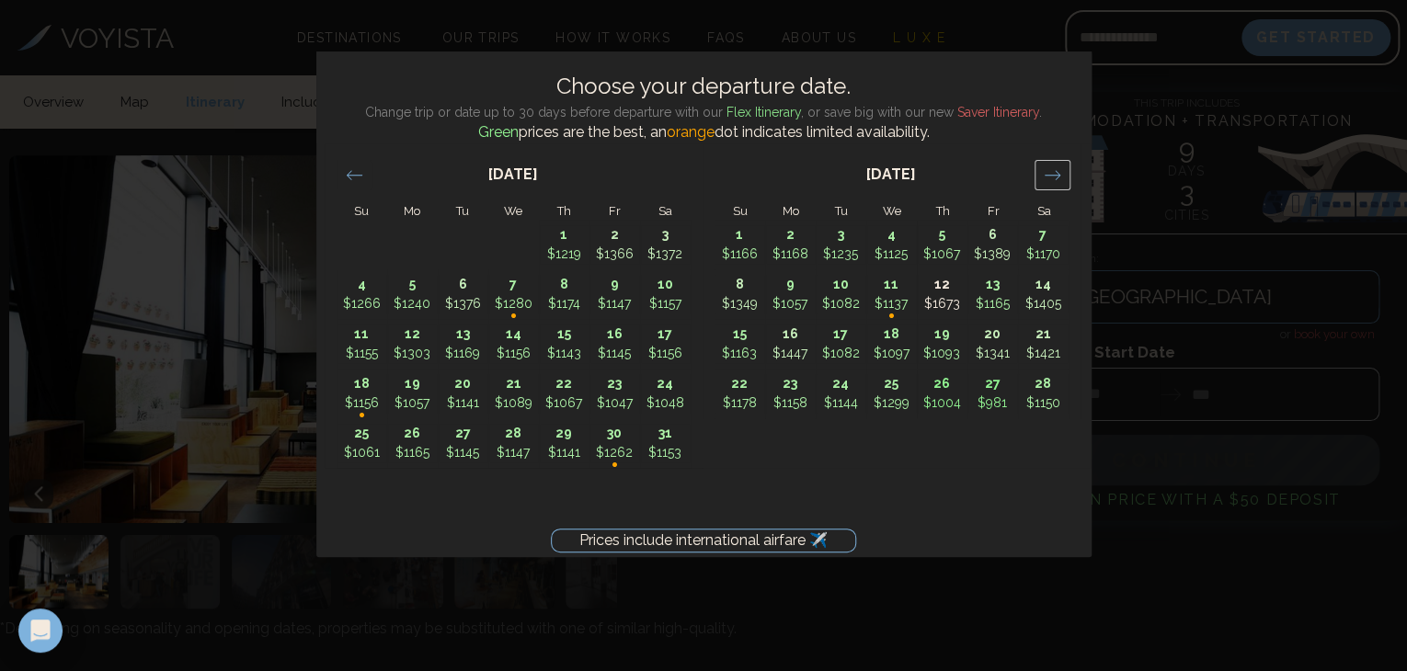
click at [1056, 163] on div "Move forward to switch to the next month." at bounding box center [1052, 175] width 36 height 30
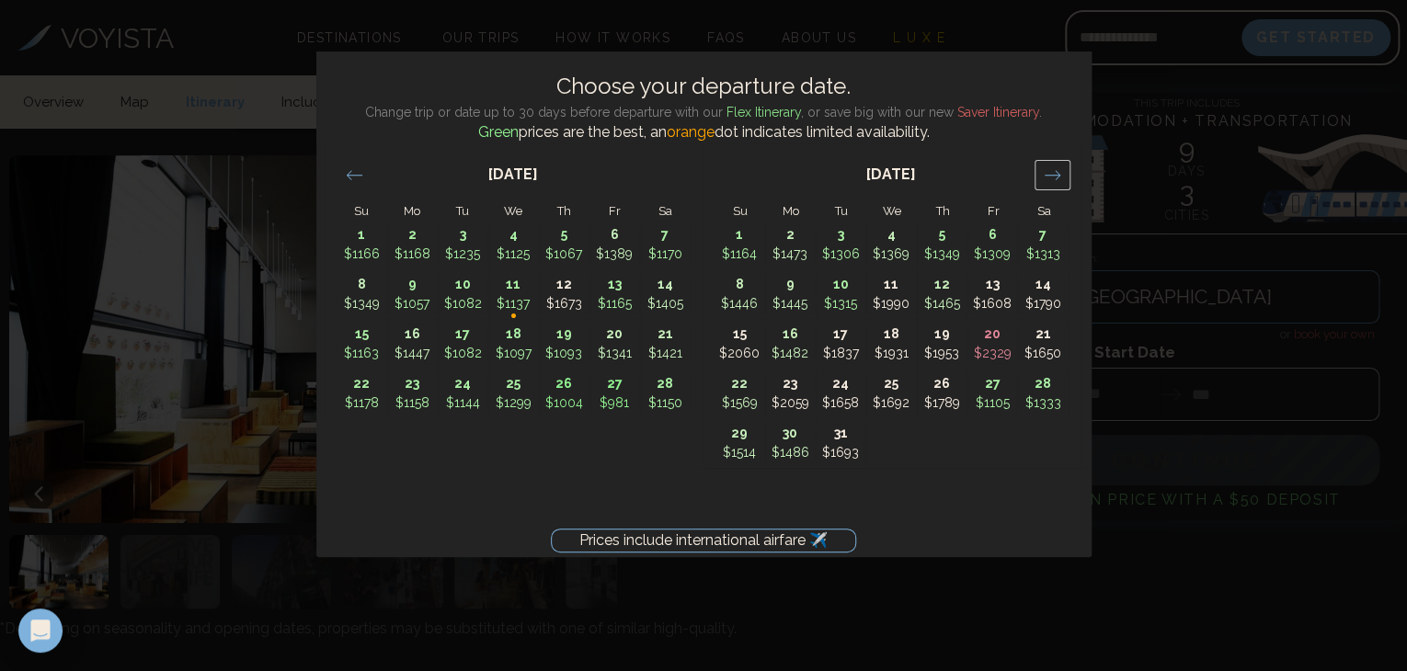
click at [1056, 163] on div "Move forward to switch to the next month." at bounding box center [1052, 175] width 36 height 30
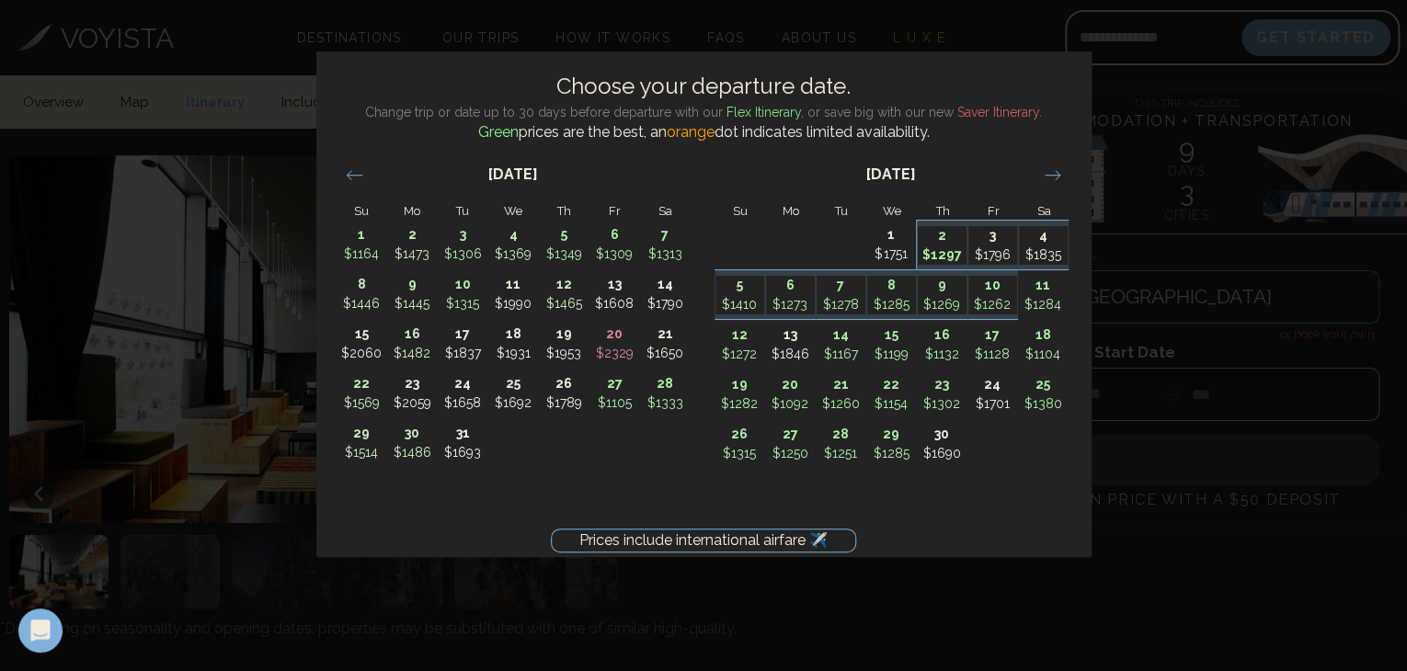
click at [943, 241] on p "2" at bounding box center [942, 235] width 49 height 19
type input "*******"
type input "********"
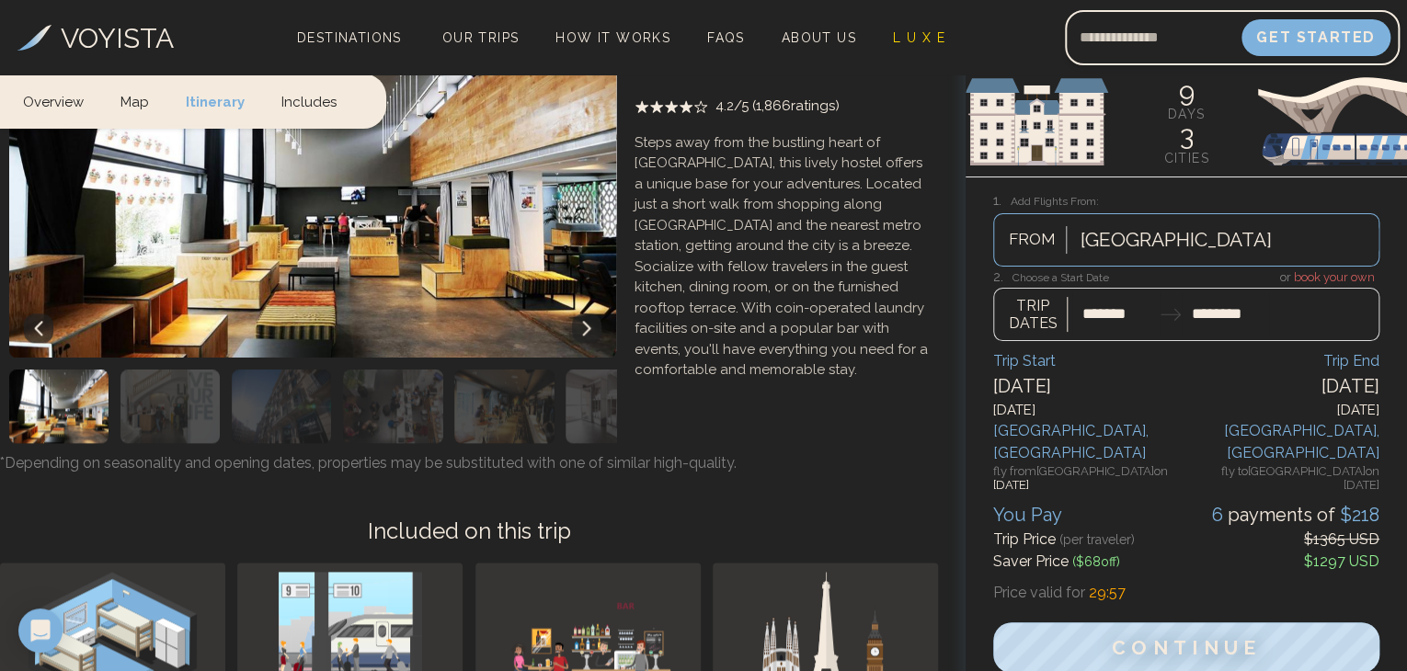
scroll to position [4417, 0]
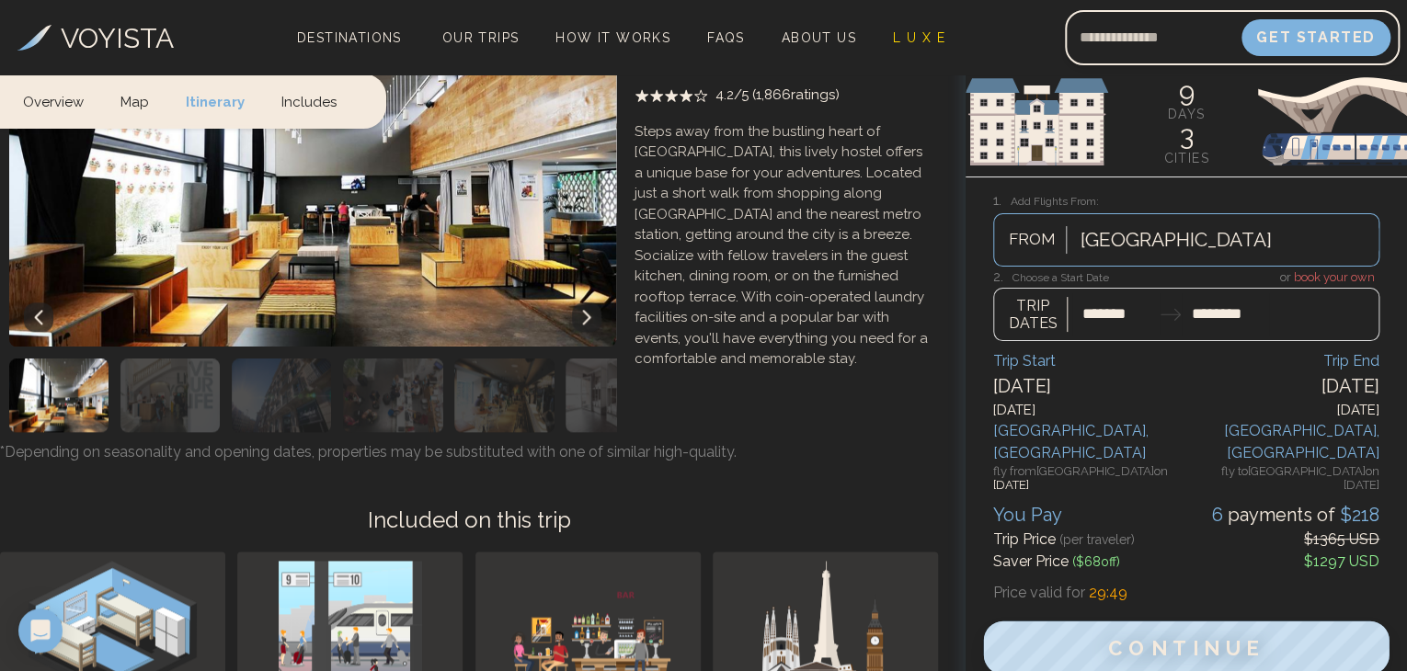
click at [1209, 636] on span "Continue" at bounding box center [1186, 648] width 157 height 24
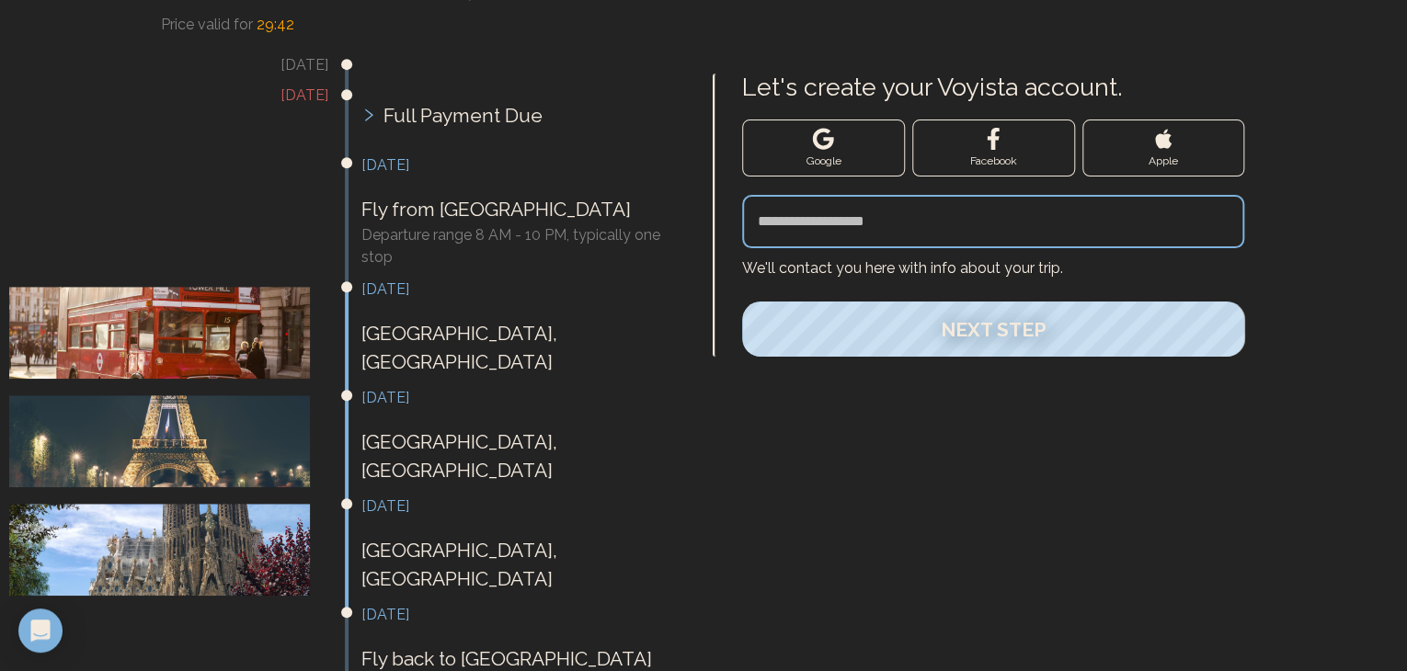
scroll to position [392, 0]
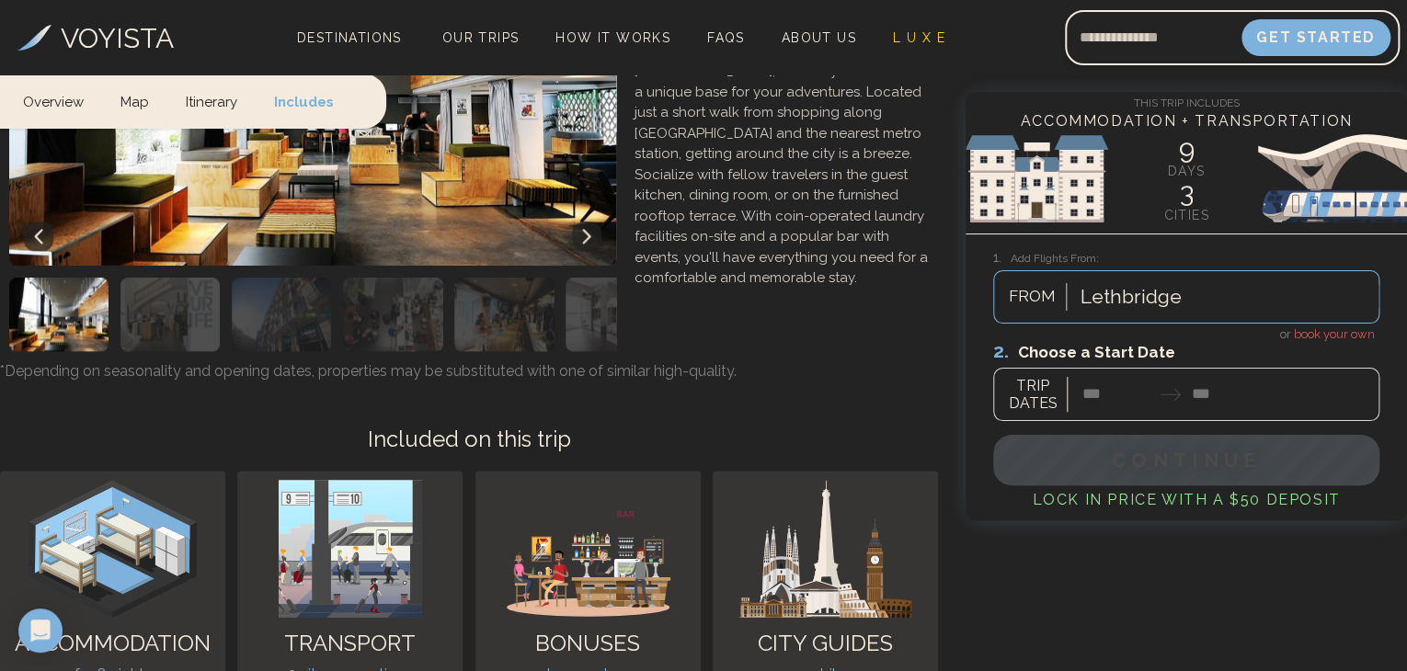
scroll to position [4616, 0]
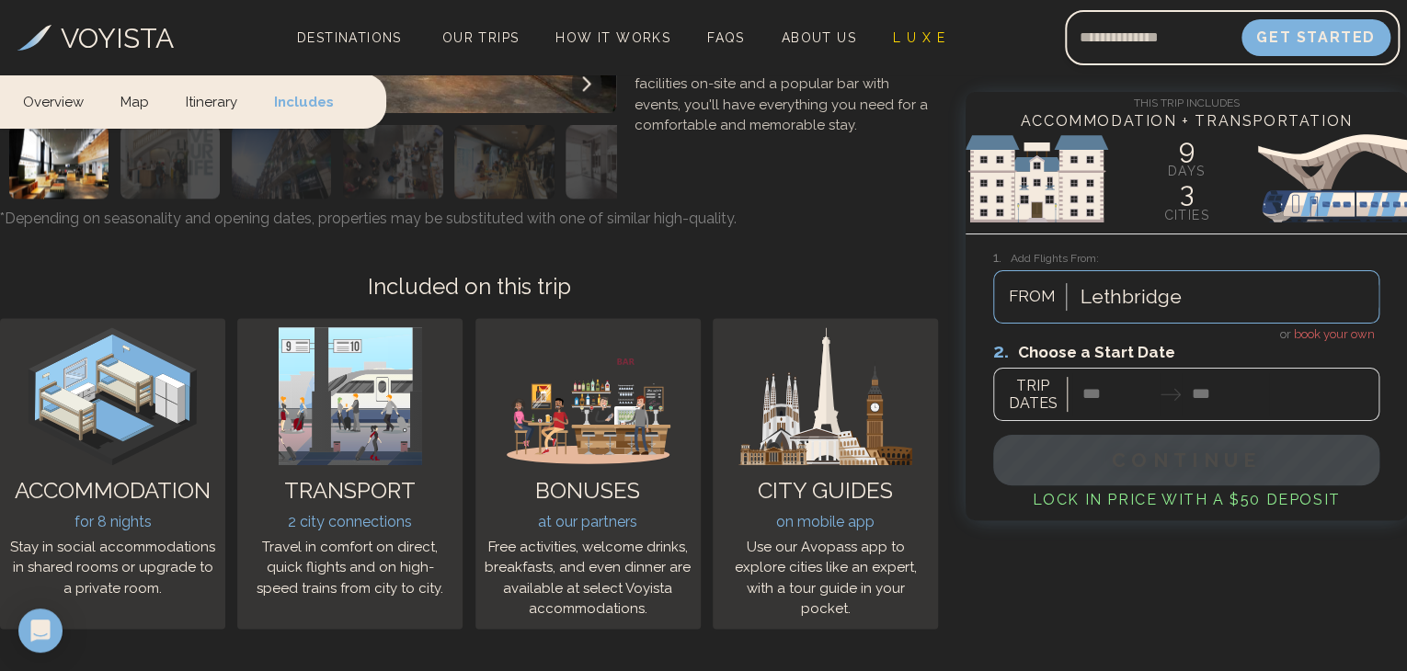
click at [1135, 298] on div at bounding box center [1130, 296] width 101 height 33
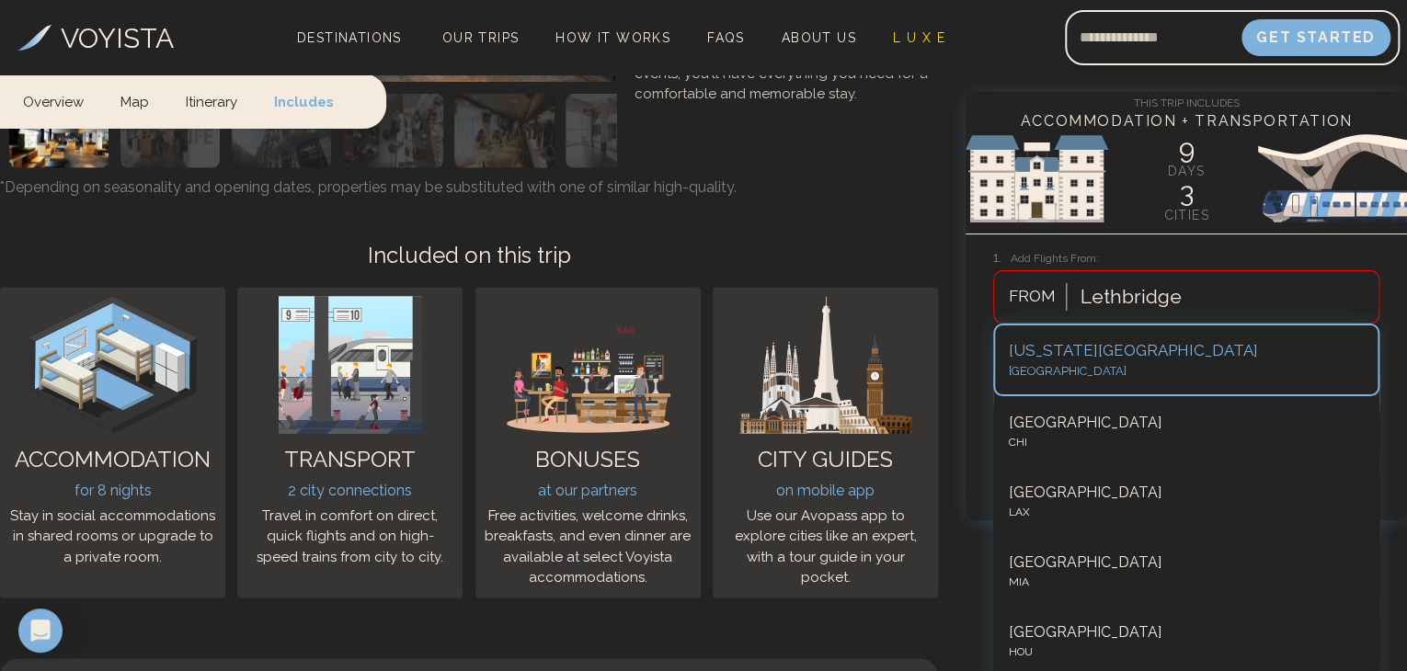
scroll to position [4691, 0]
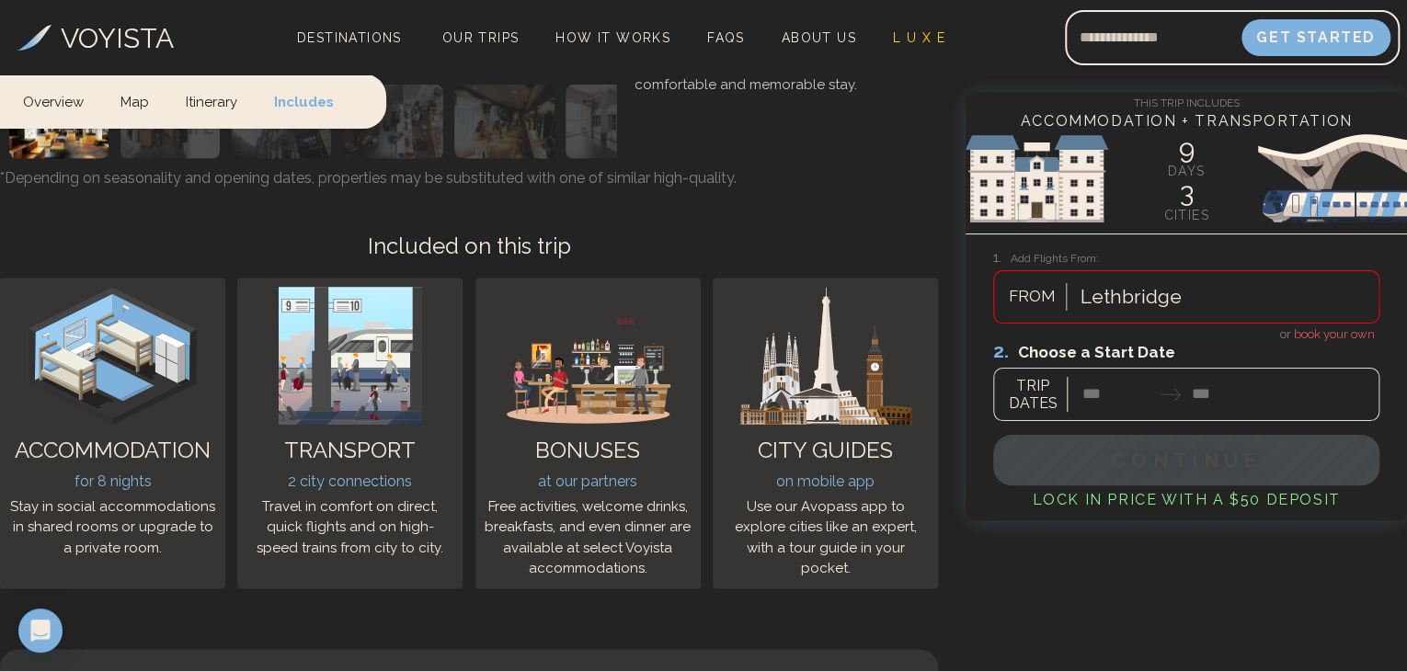
click at [1135, 298] on div at bounding box center [1130, 296] width 101 height 33
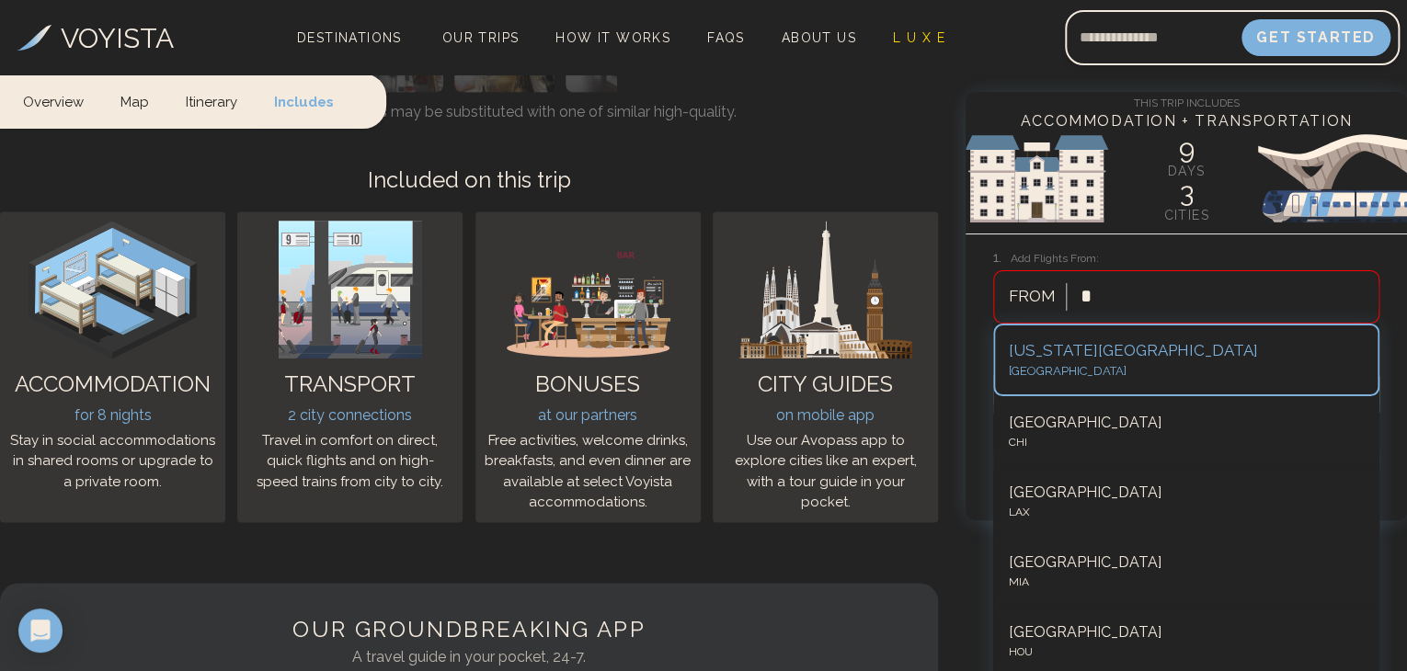
scroll to position [4767, 0]
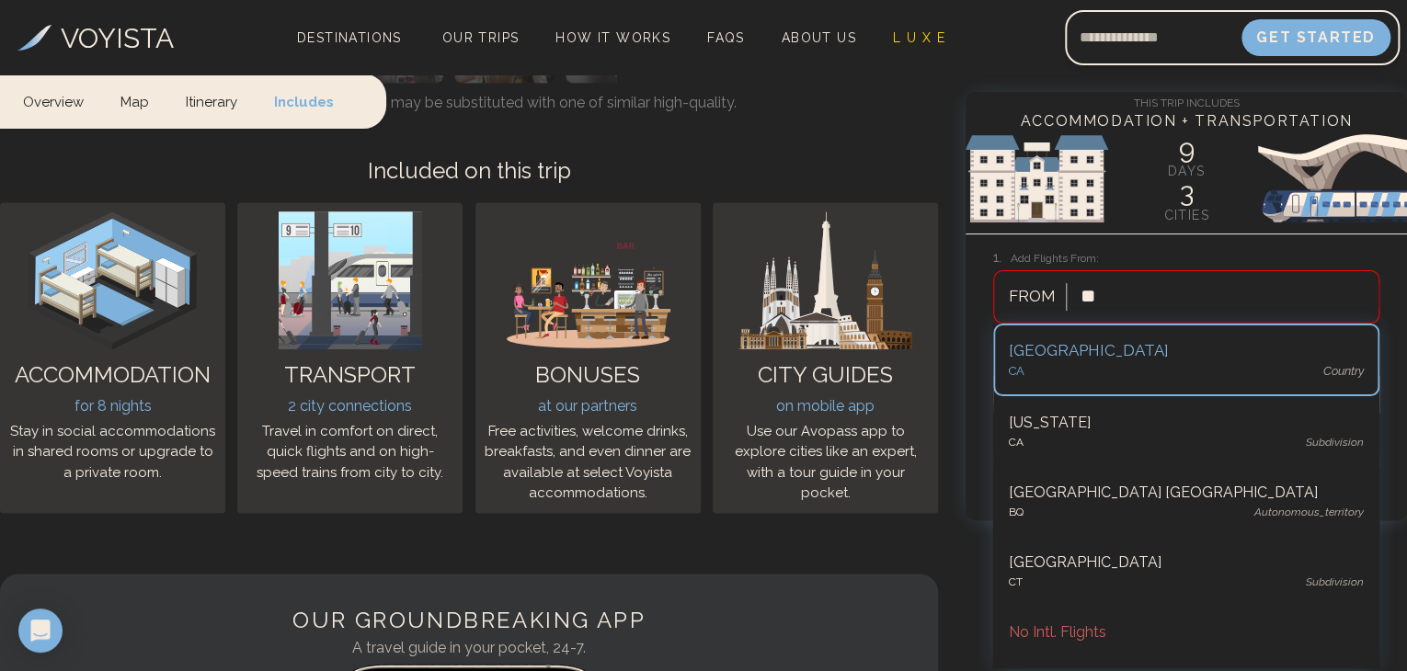
type input "***"
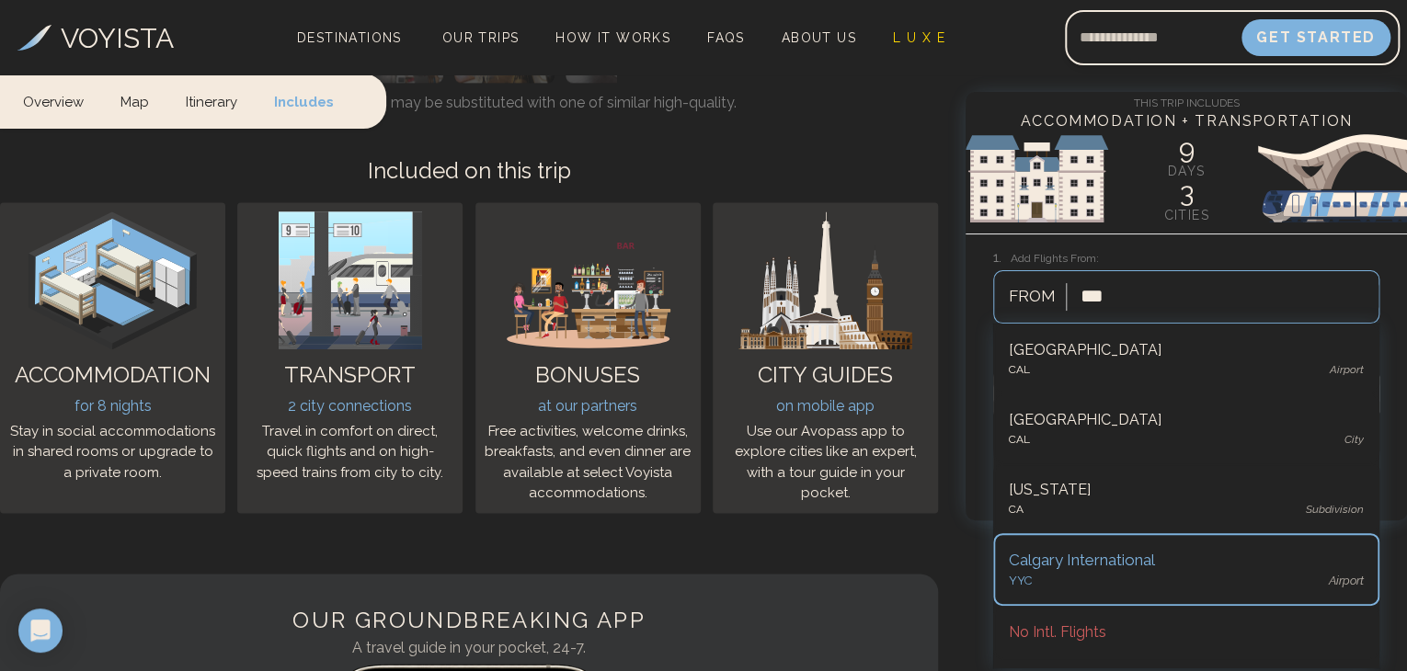
click at [1085, 556] on div "Calgary International" at bounding box center [1186, 561] width 355 height 24
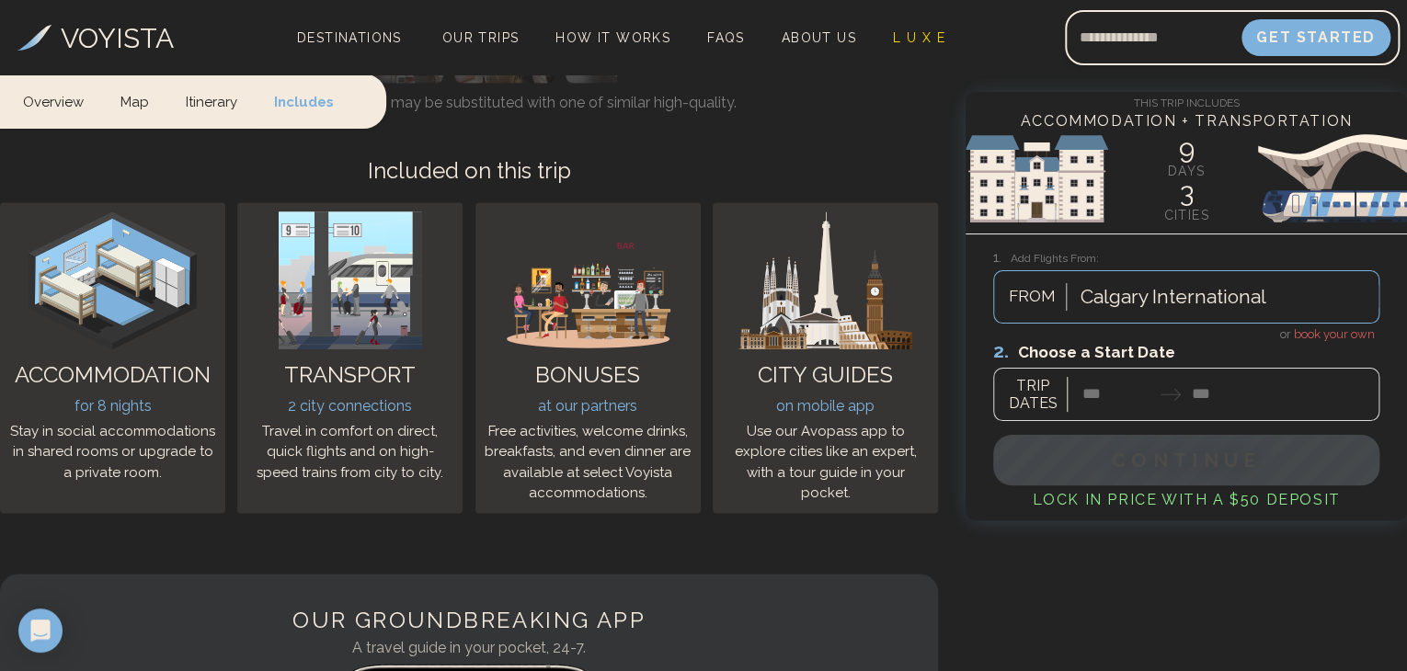
click at [1101, 380] on div at bounding box center [1186, 380] width 386 height 82
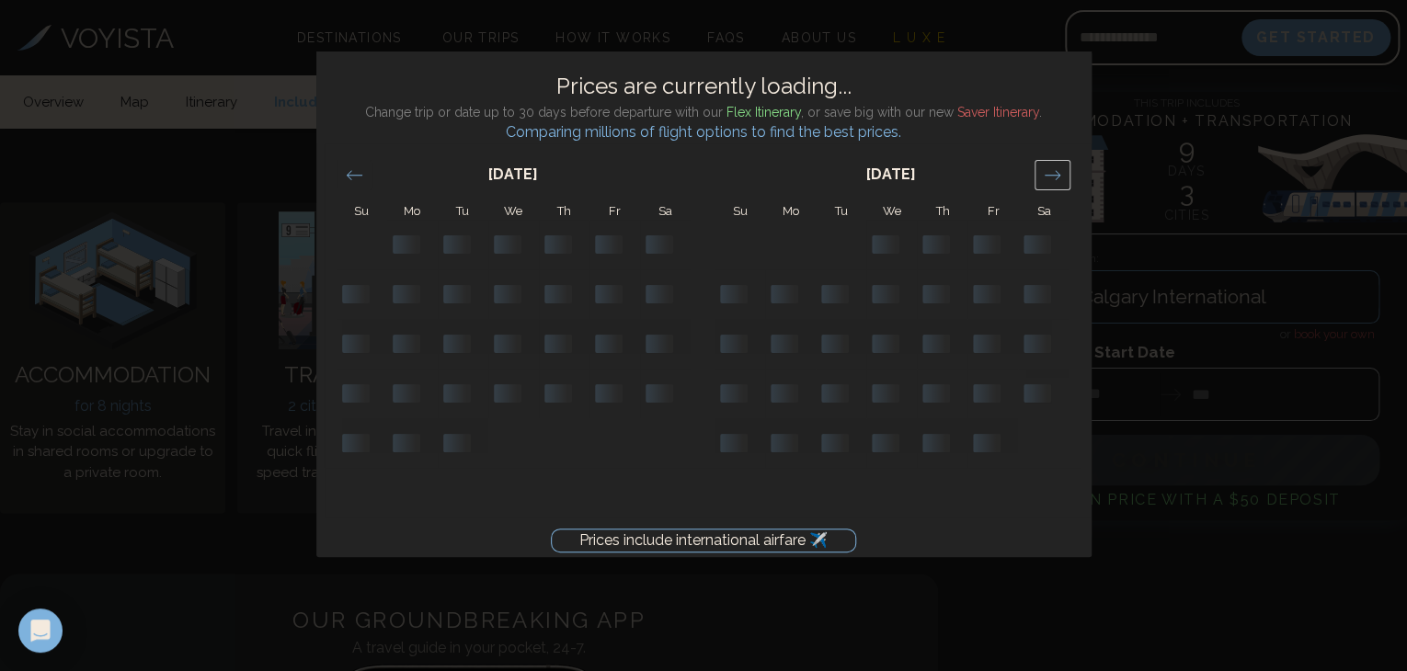
click at [1053, 175] on icon "Move forward to switch to the next month." at bounding box center [1052, 174] width 16 height 9
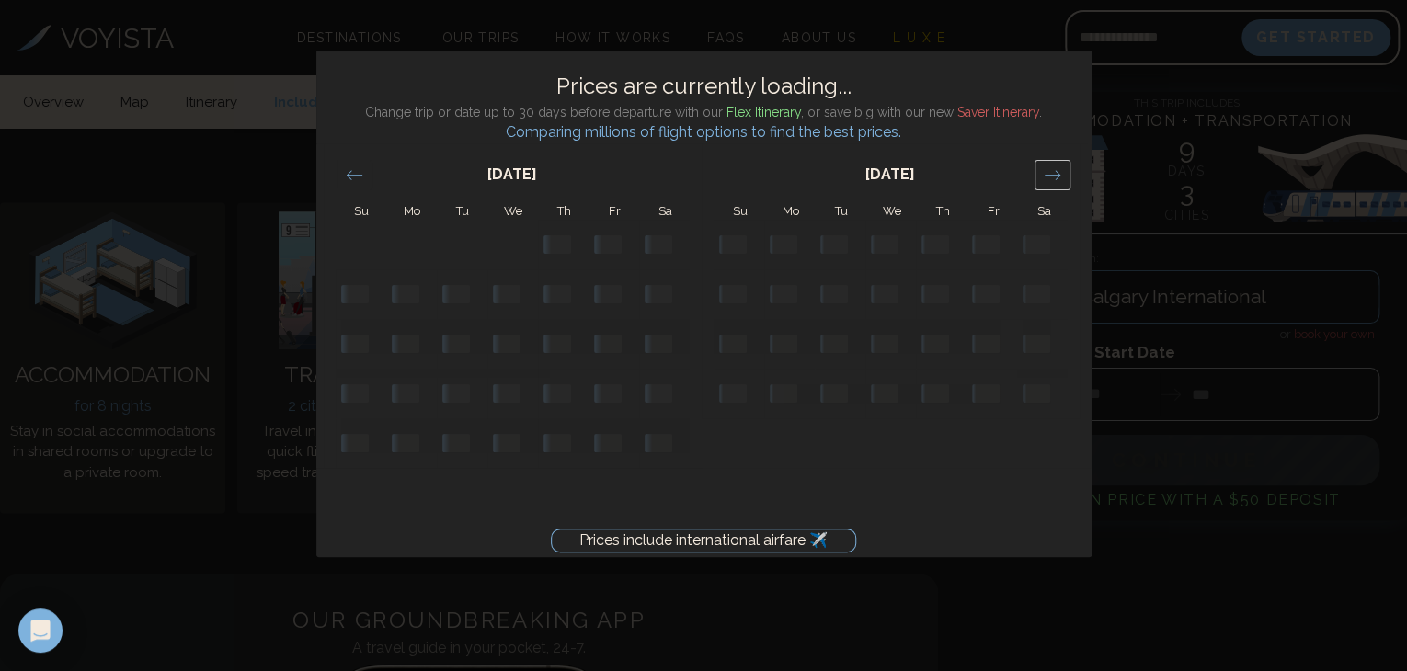
click at [1053, 175] on icon "Move forward to switch to the next month." at bounding box center [1052, 174] width 16 height 9
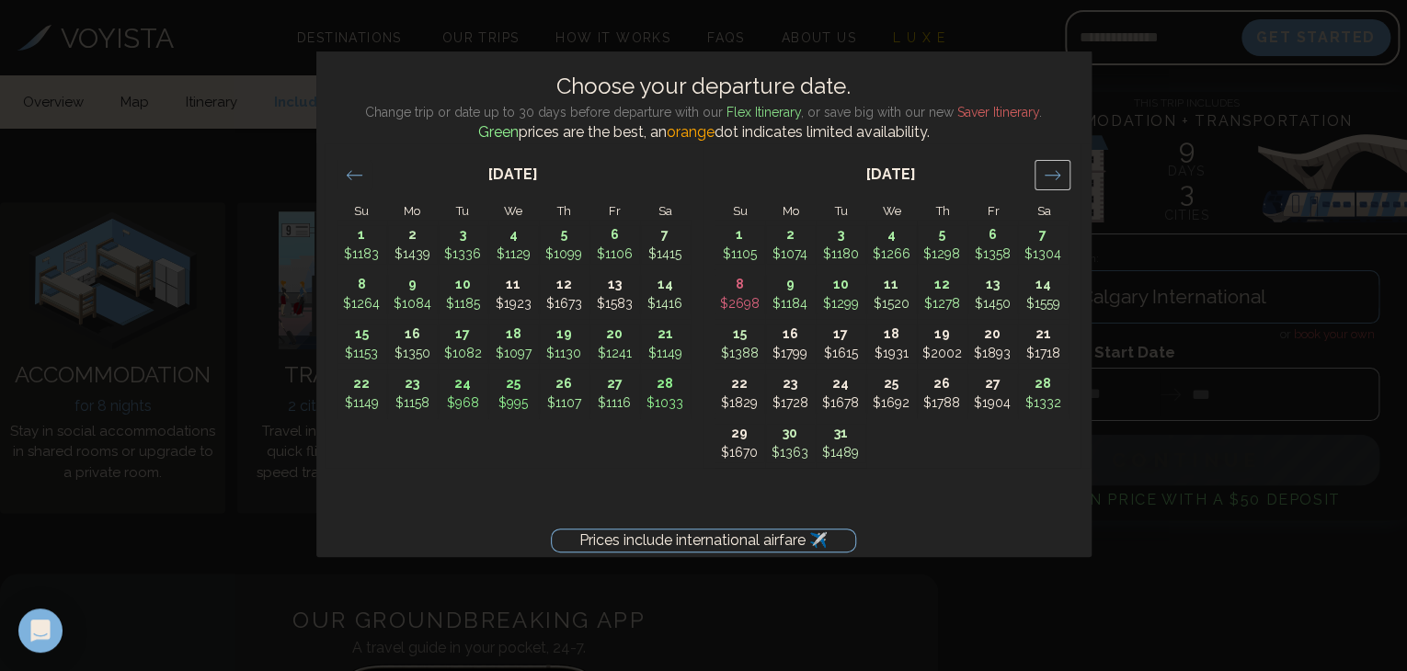
click at [1053, 175] on icon "Move forward to switch to the next month." at bounding box center [1052, 174] width 16 height 9
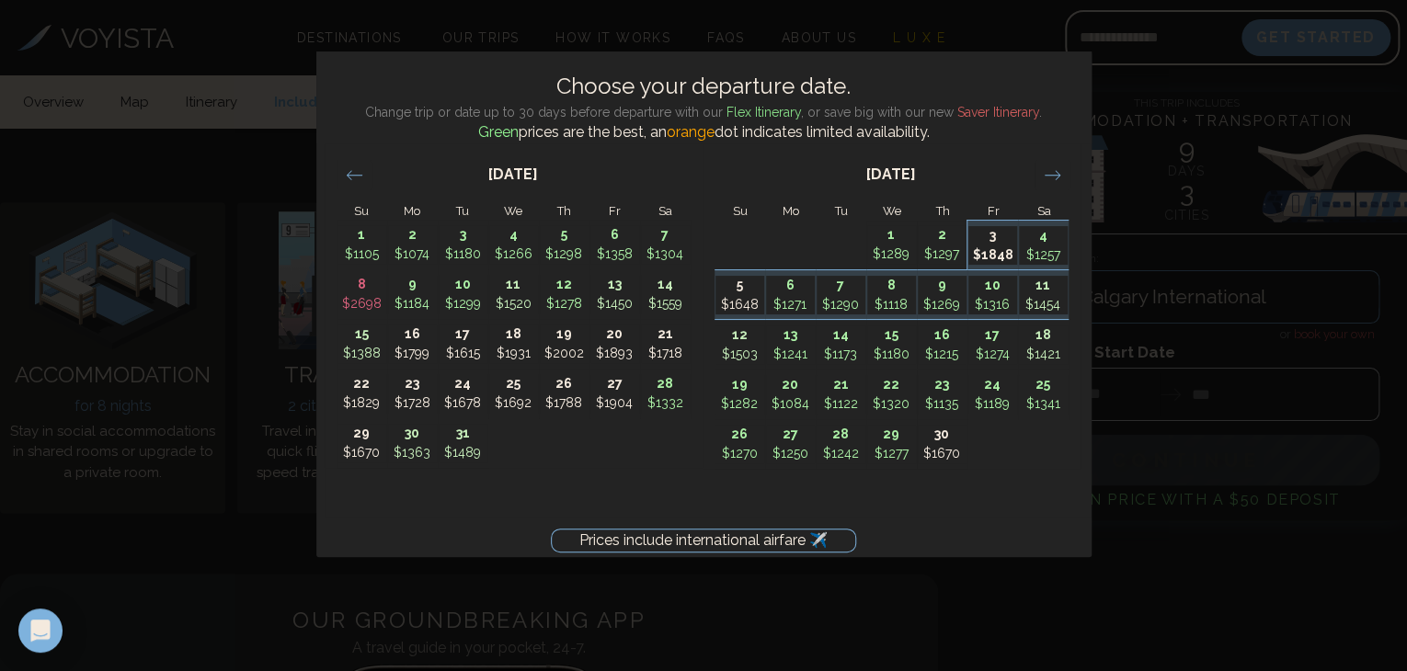
click at [990, 237] on p "3" at bounding box center [992, 235] width 49 height 19
type input "*******"
type input "********"
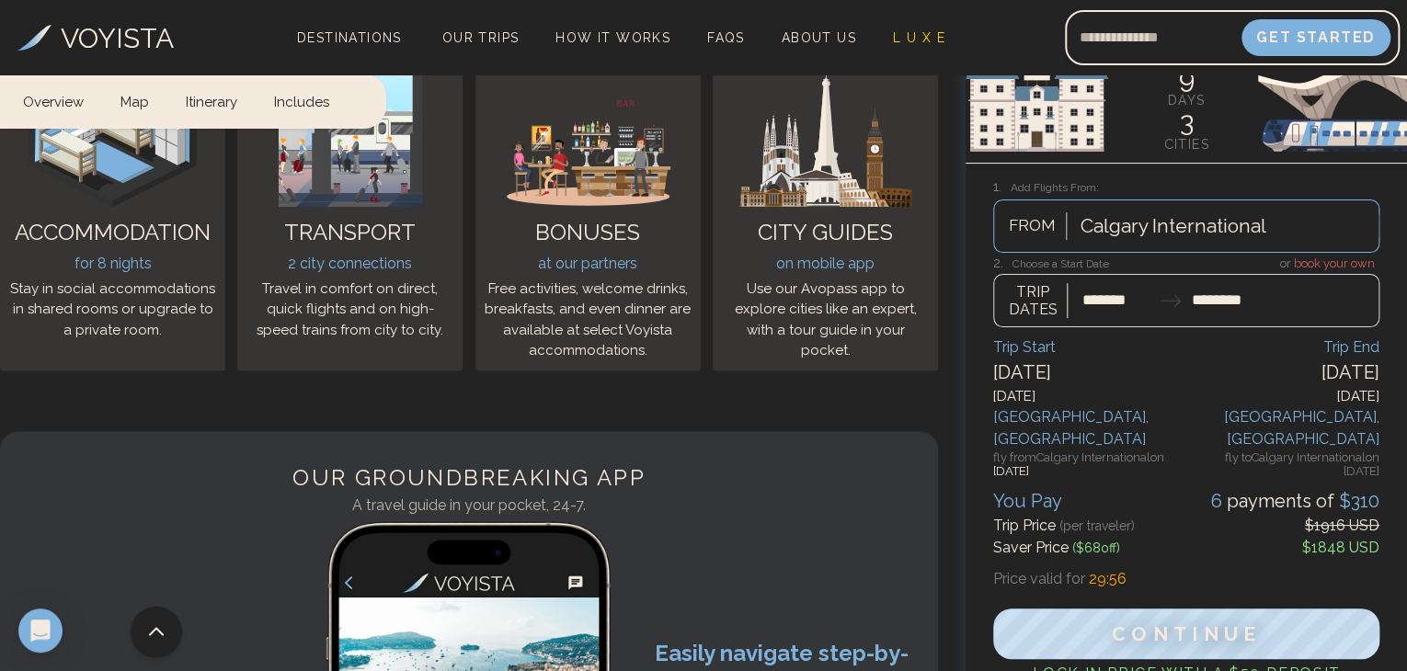
scroll to position [4999, 0]
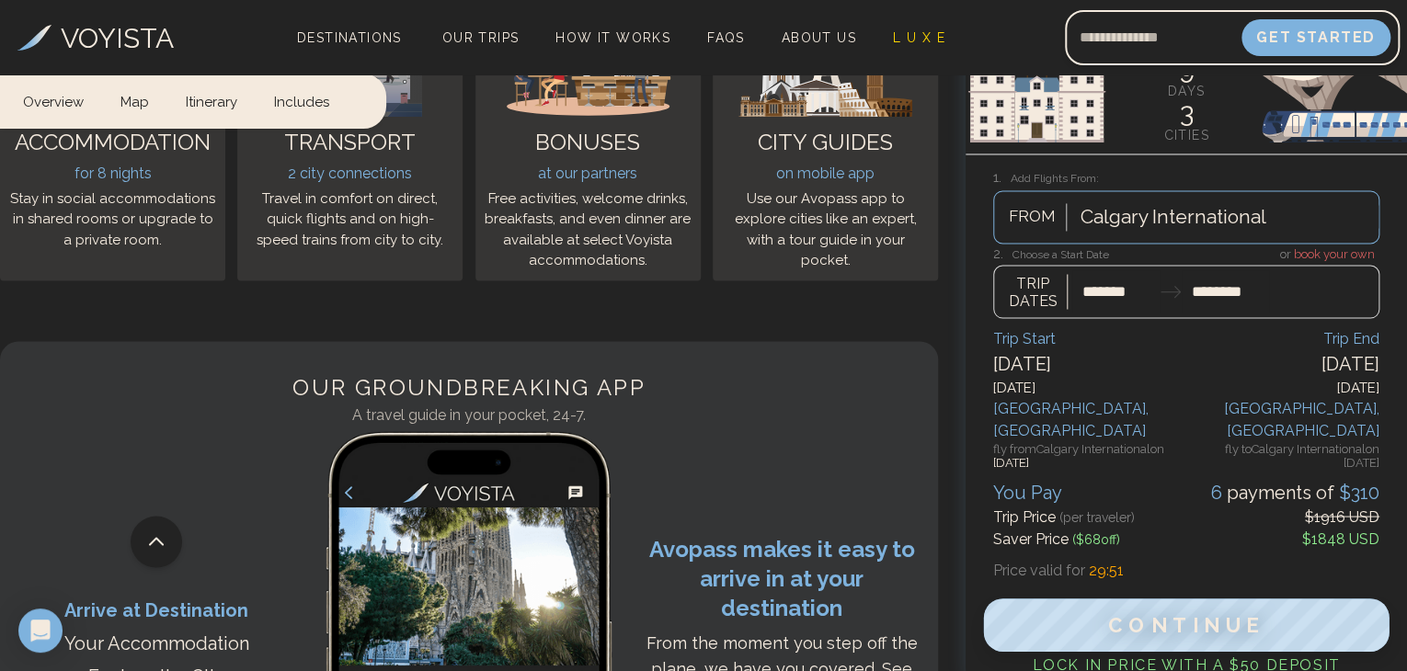
click at [1207, 613] on span "Continue" at bounding box center [1186, 625] width 157 height 24
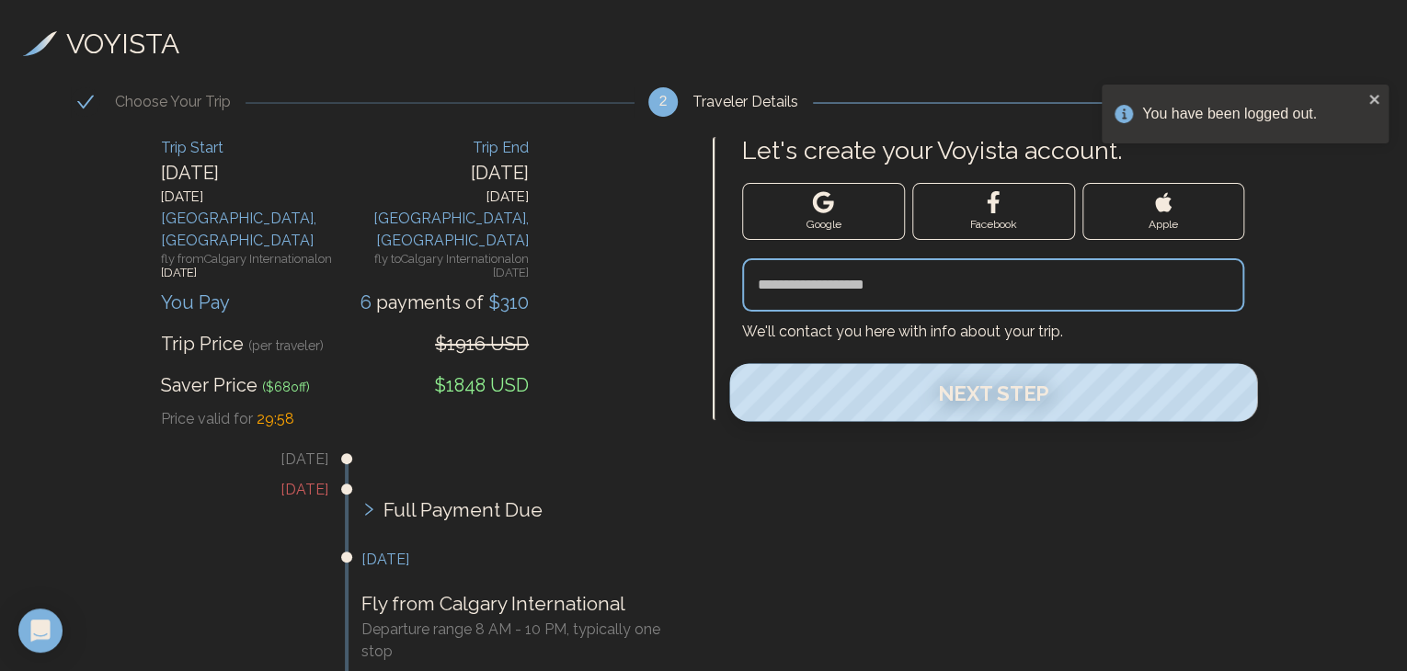
click at [994, 390] on span "Next Step" at bounding box center [993, 393] width 111 height 24
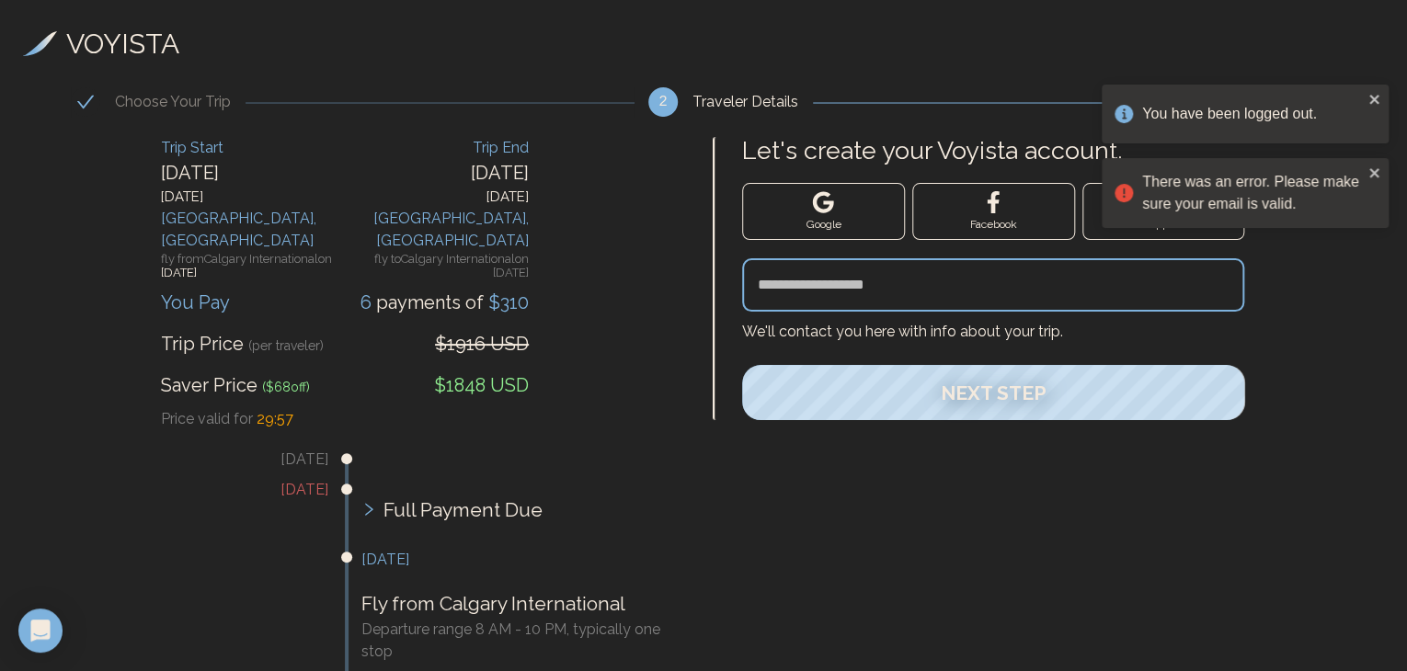
click at [769, 290] on input "Let's create your Voyista account." at bounding box center [993, 284] width 502 height 53
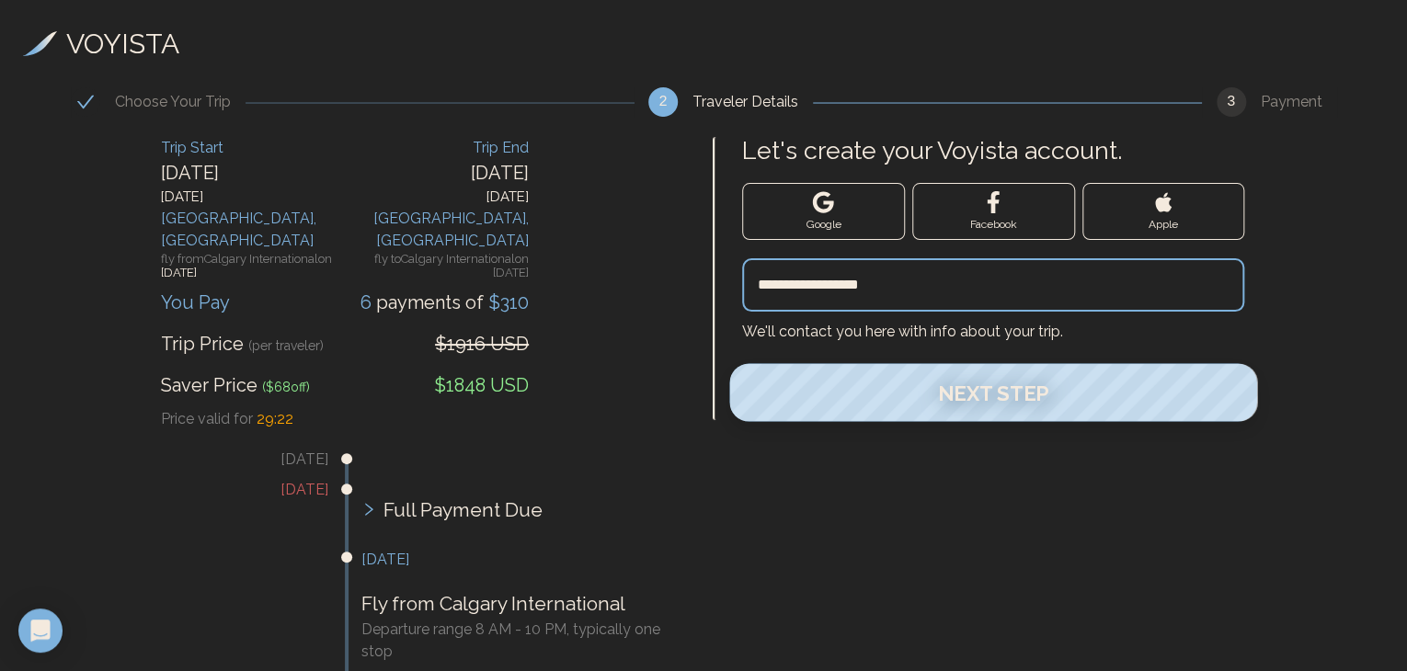
type input "**********"
click at [971, 387] on span "Next Step" at bounding box center [993, 393] width 111 height 24
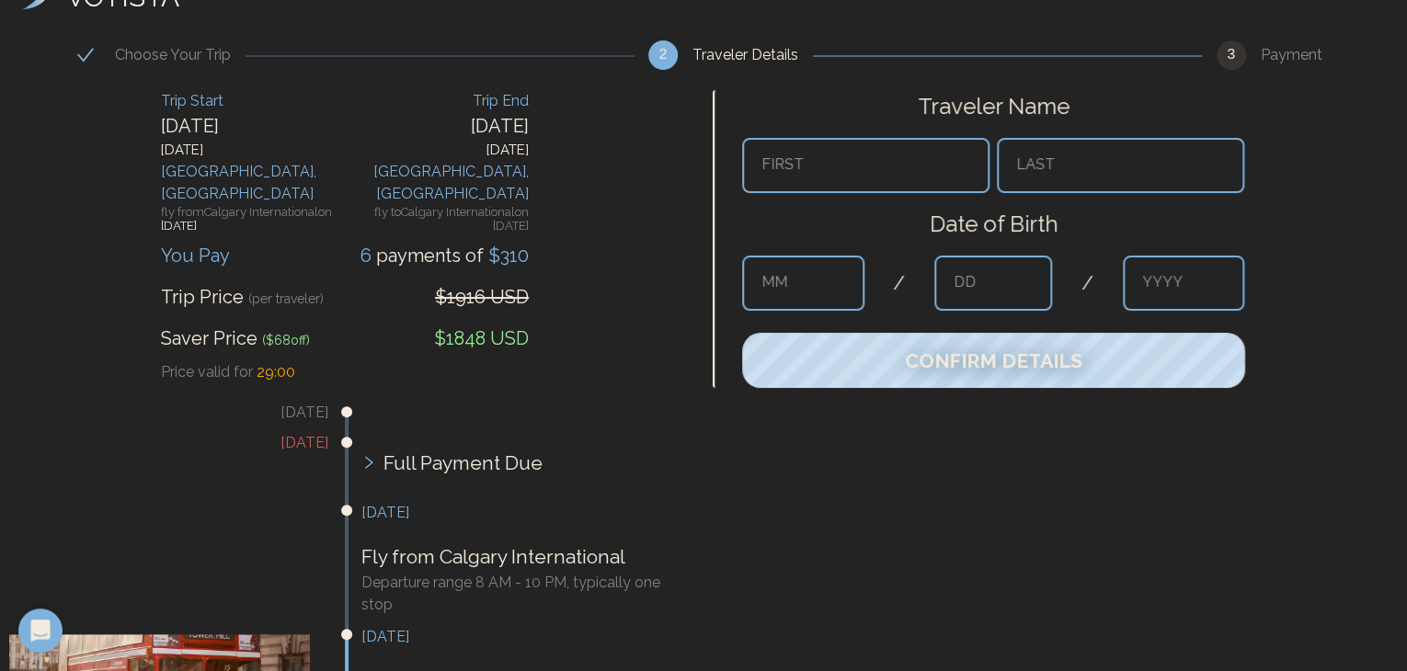
scroll to position [48, 0]
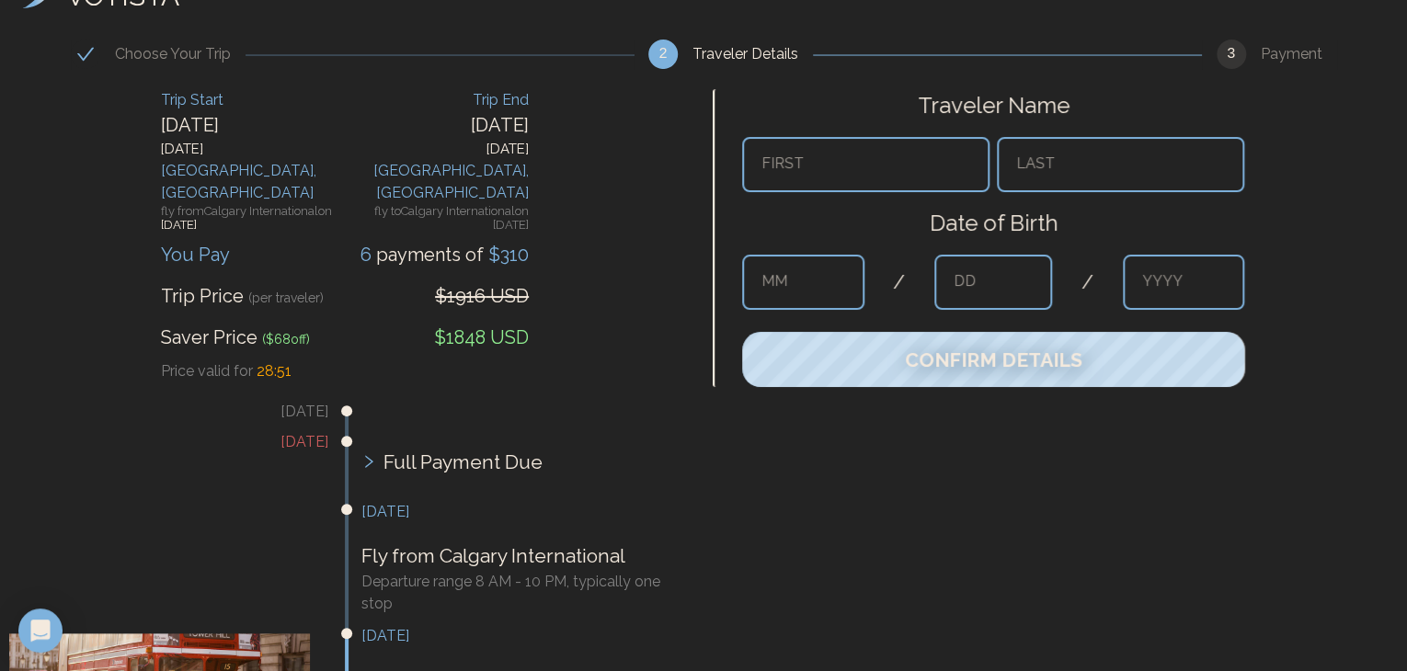
click at [797, 552] on div "Traveler Name FIRST LAST Date of Birth MM / DD / YYYY Confirm Details" at bounding box center [1054, 667] width 703 height 1175
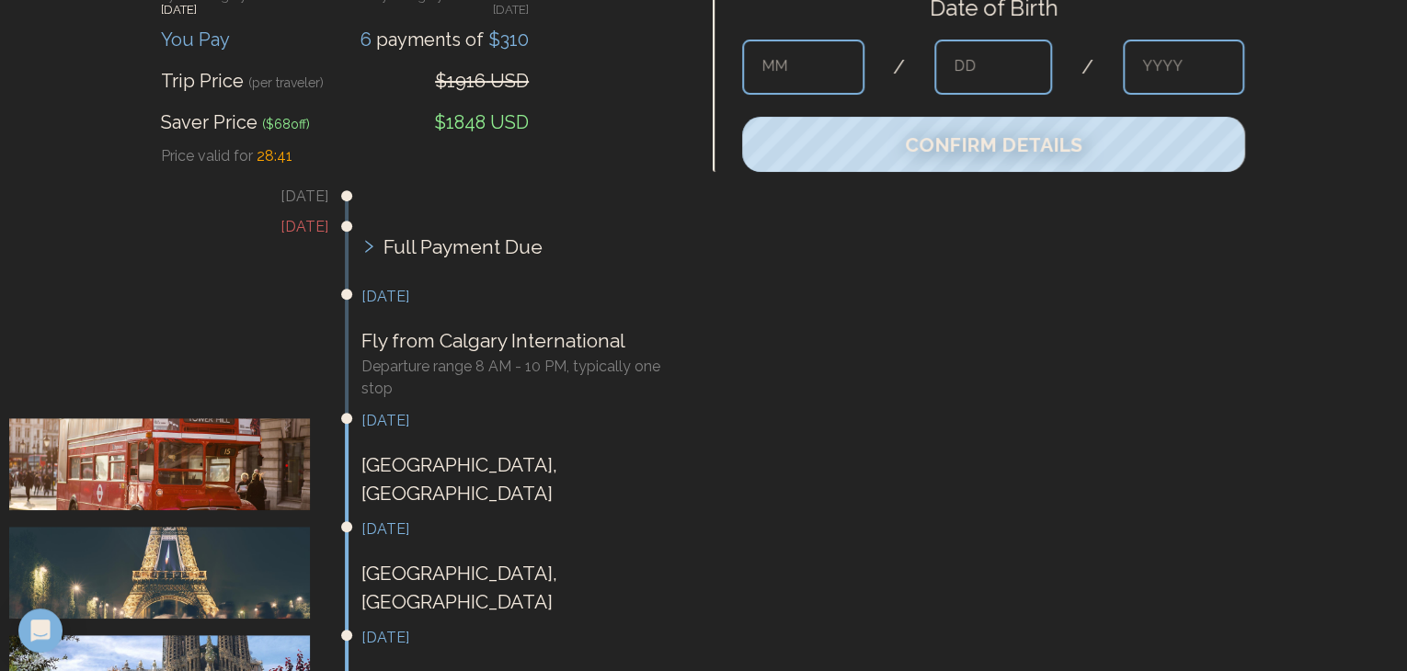
scroll to position [0, 0]
